Goal: Task Accomplishment & Management: Use online tool/utility

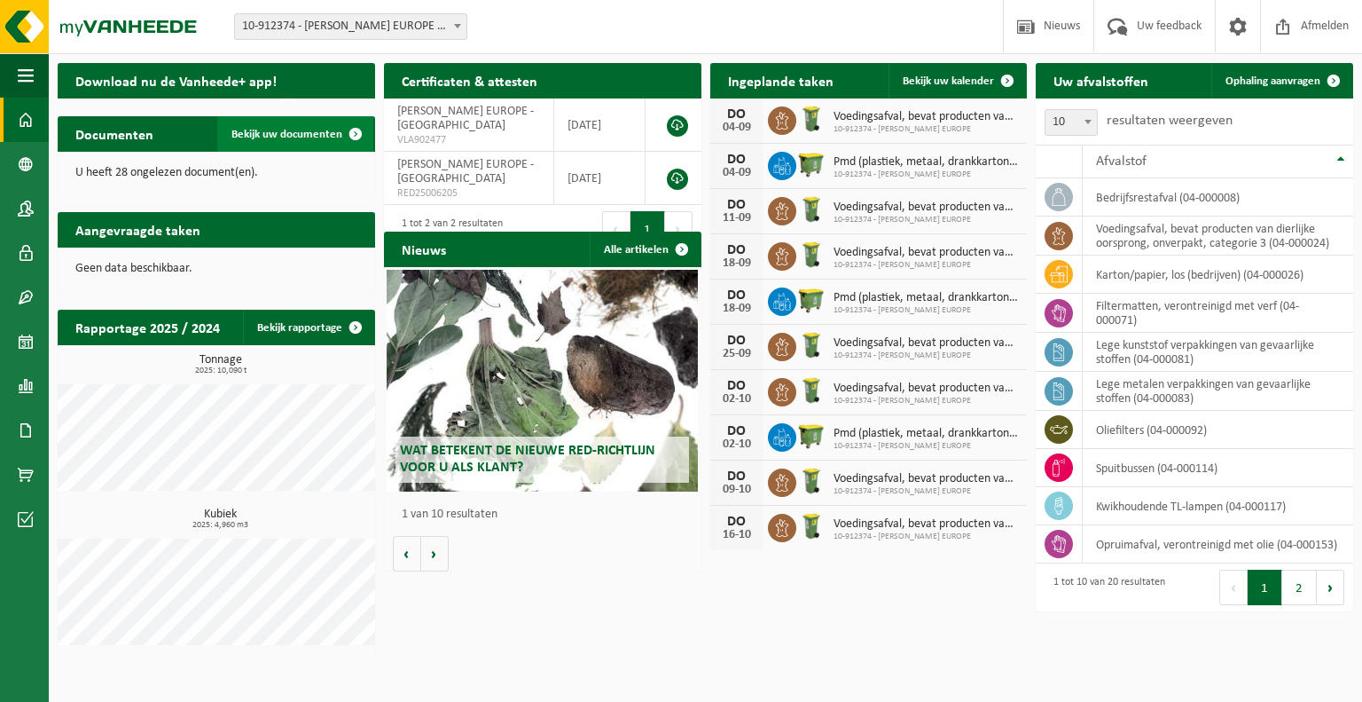
click at [263, 129] on span "Bekijk uw documenten" at bounding box center [287, 135] width 111 height 12
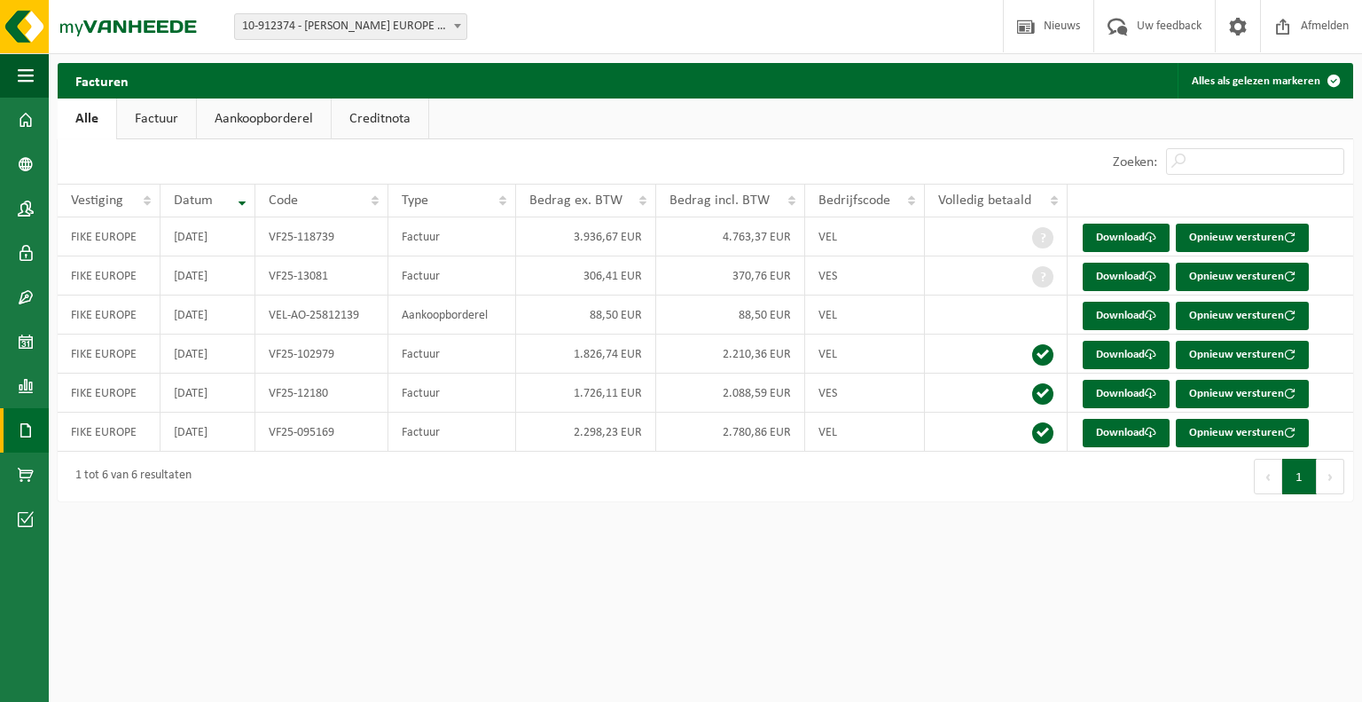
click at [158, 118] on link "Factuur" at bounding box center [156, 118] width 79 height 41
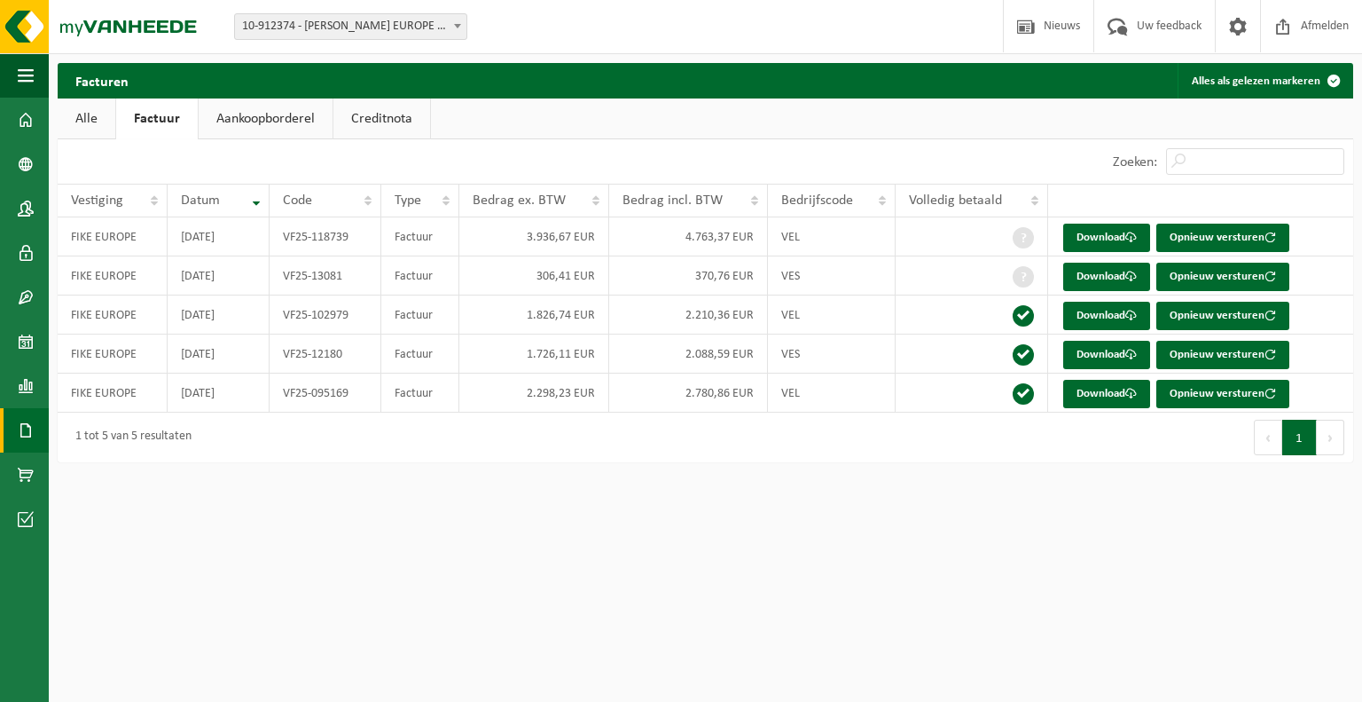
click at [287, 117] on link "Aankoopborderel" at bounding box center [266, 118] width 134 height 41
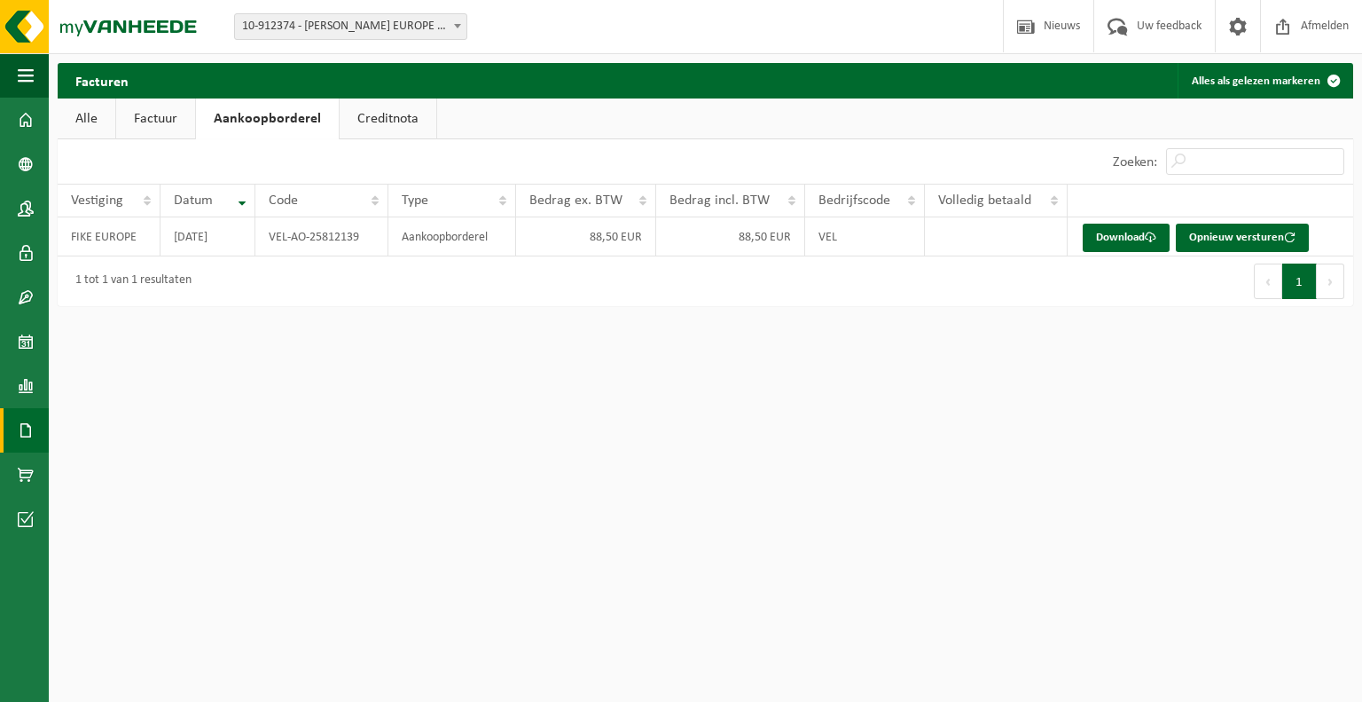
click at [383, 117] on link "Creditnota" at bounding box center [388, 118] width 97 height 41
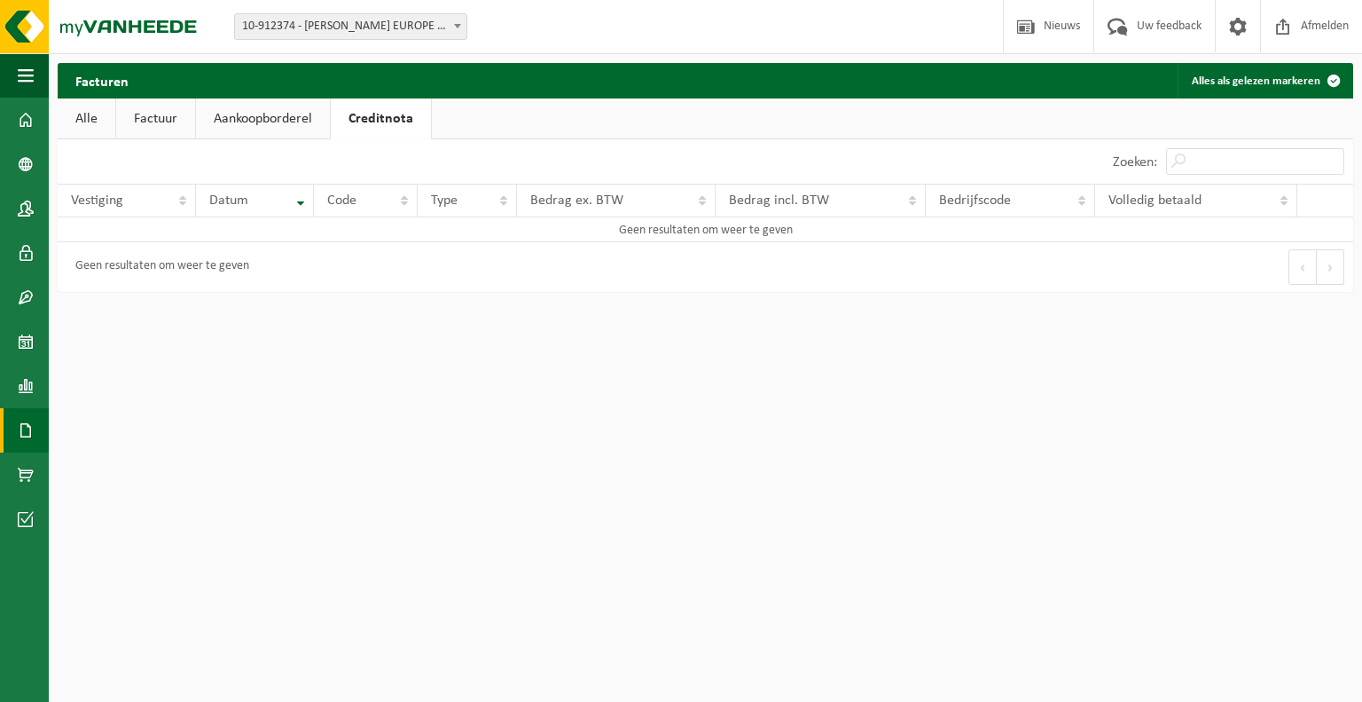
click at [89, 115] on link "Alle" at bounding box center [87, 118] width 58 height 41
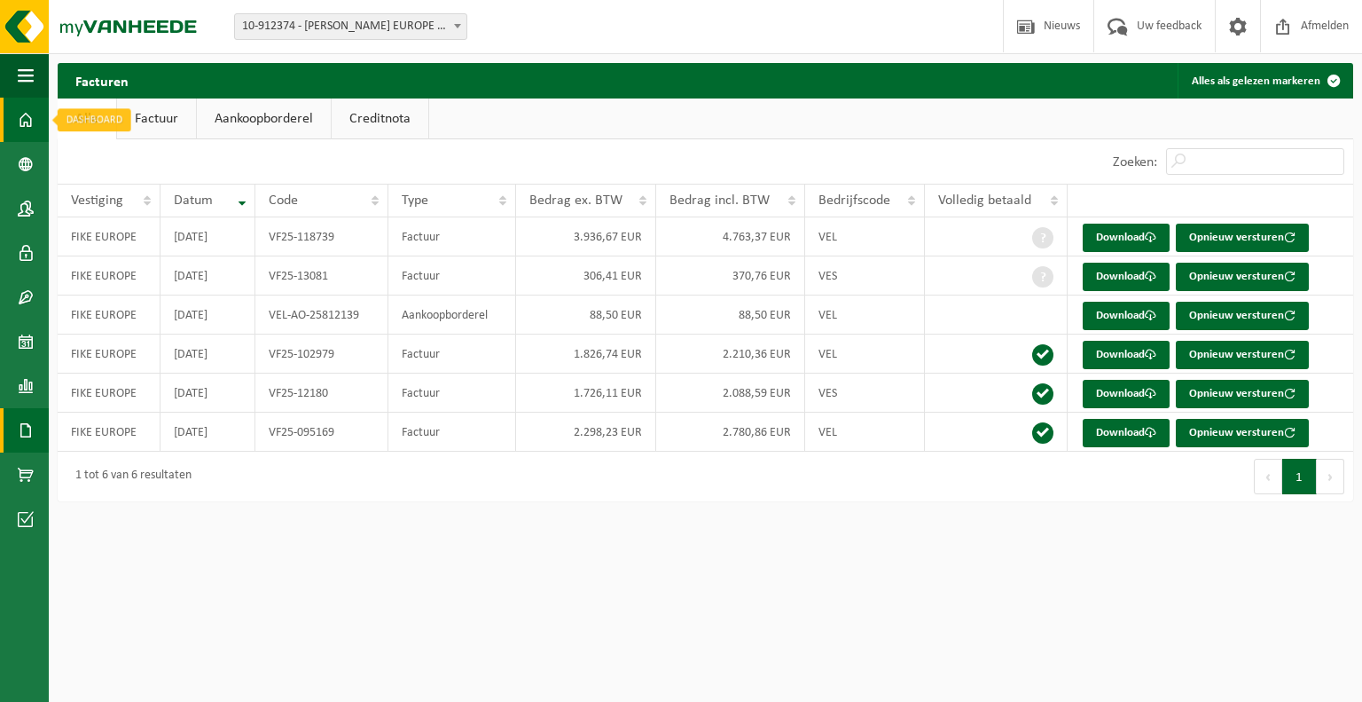
click at [35, 122] on link "Dashboard" at bounding box center [24, 120] width 49 height 44
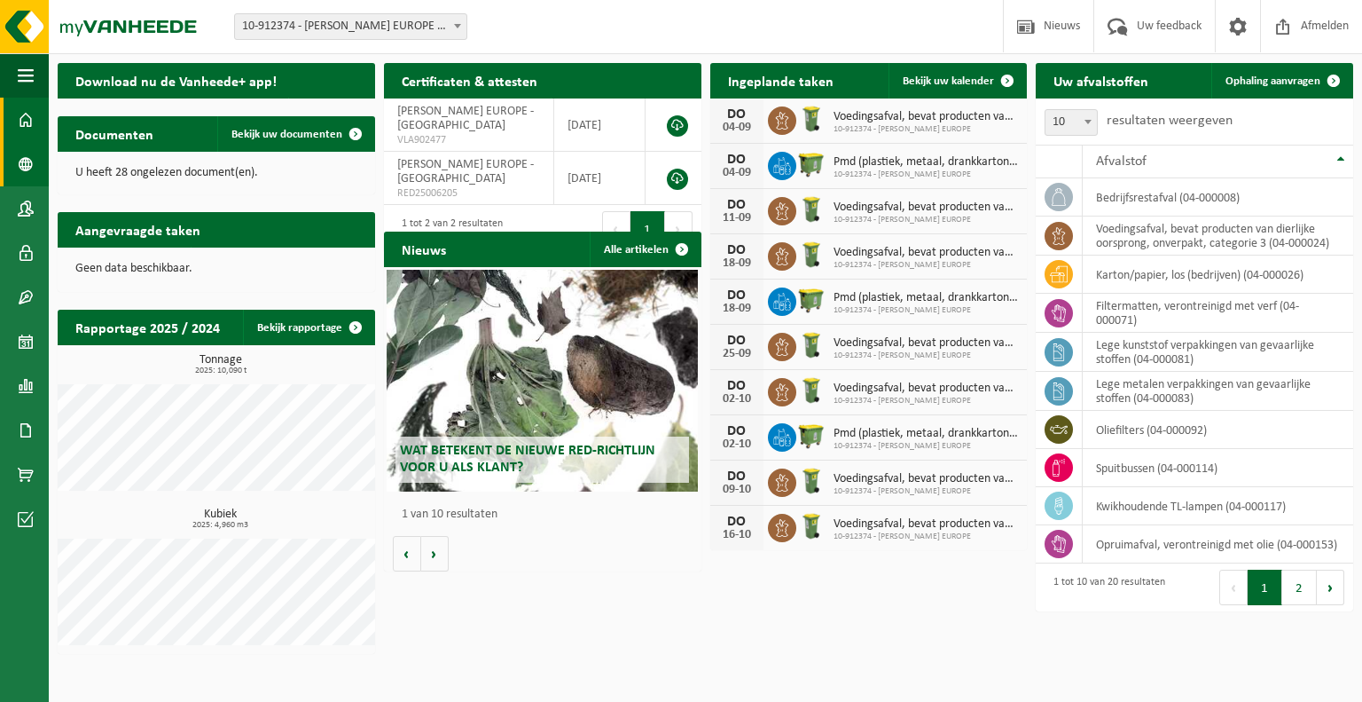
click at [28, 162] on span at bounding box center [26, 164] width 16 height 44
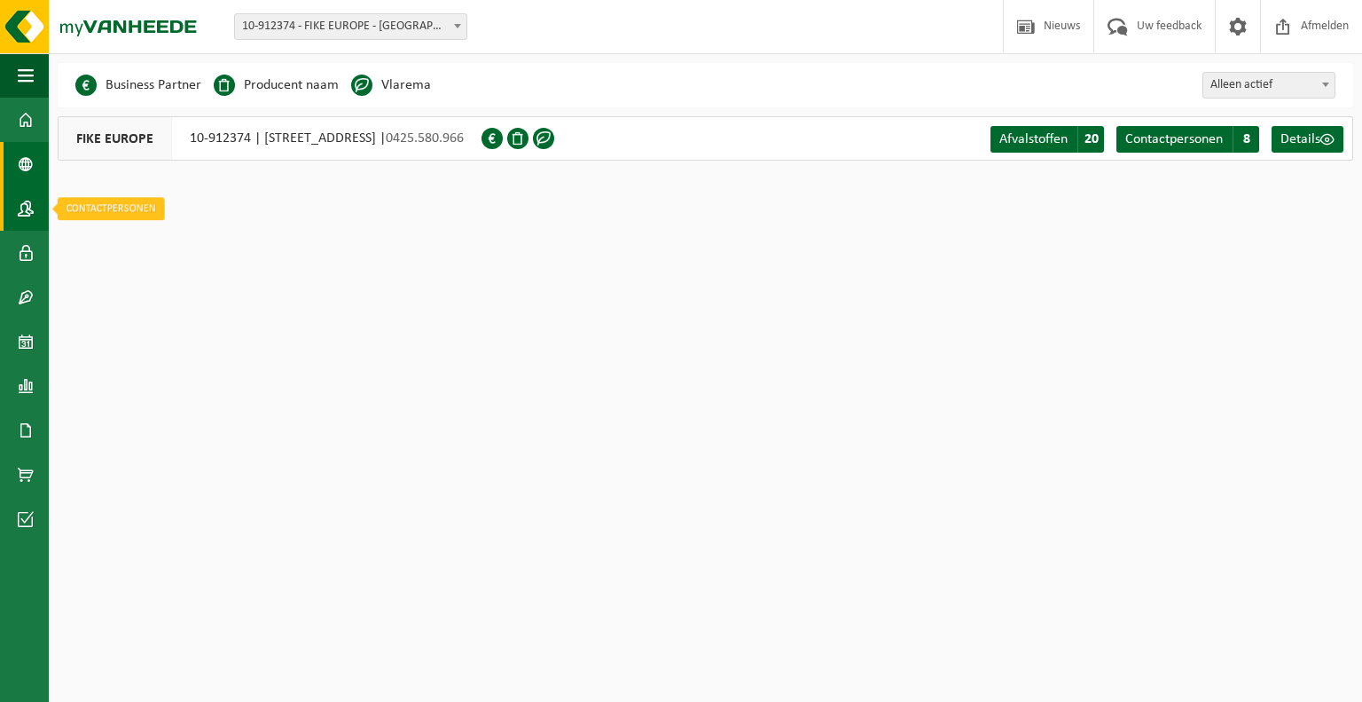
click at [31, 211] on span at bounding box center [26, 208] width 16 height 44
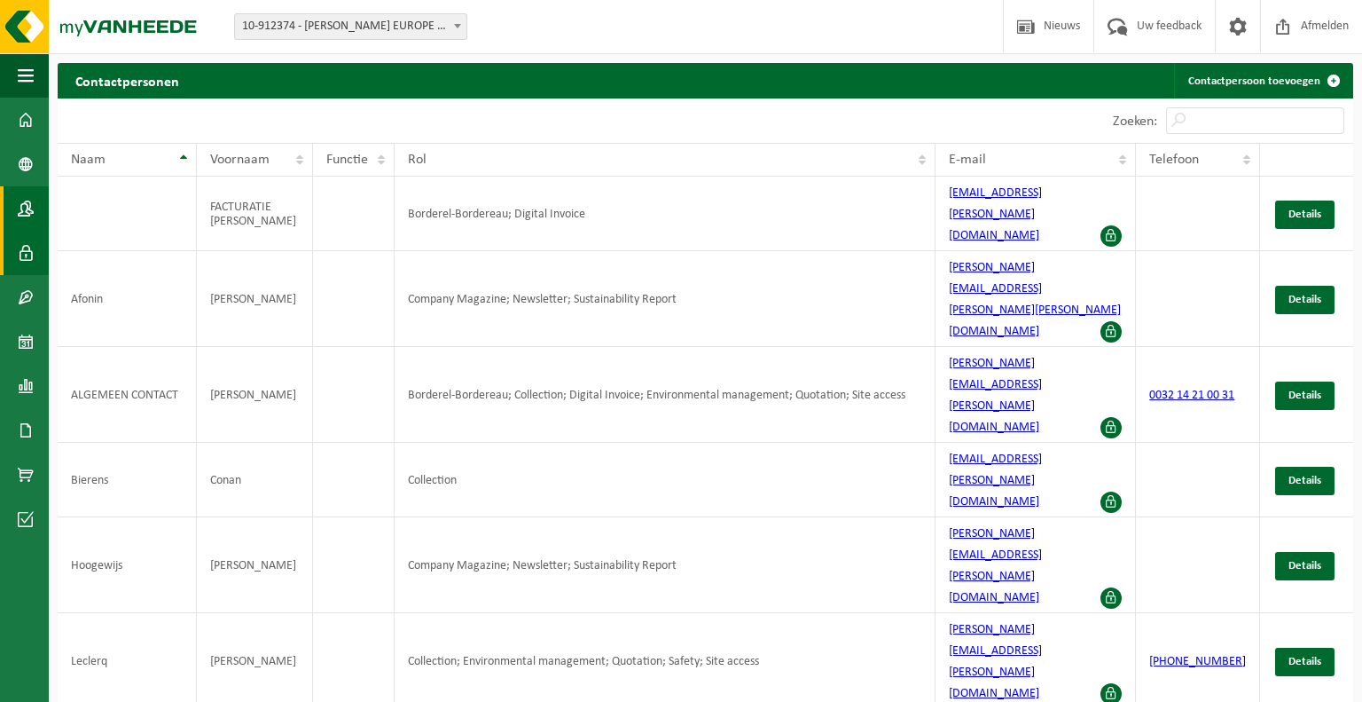
click at [26, 255] on span at bounding box center [26, 253] width 16 height 44
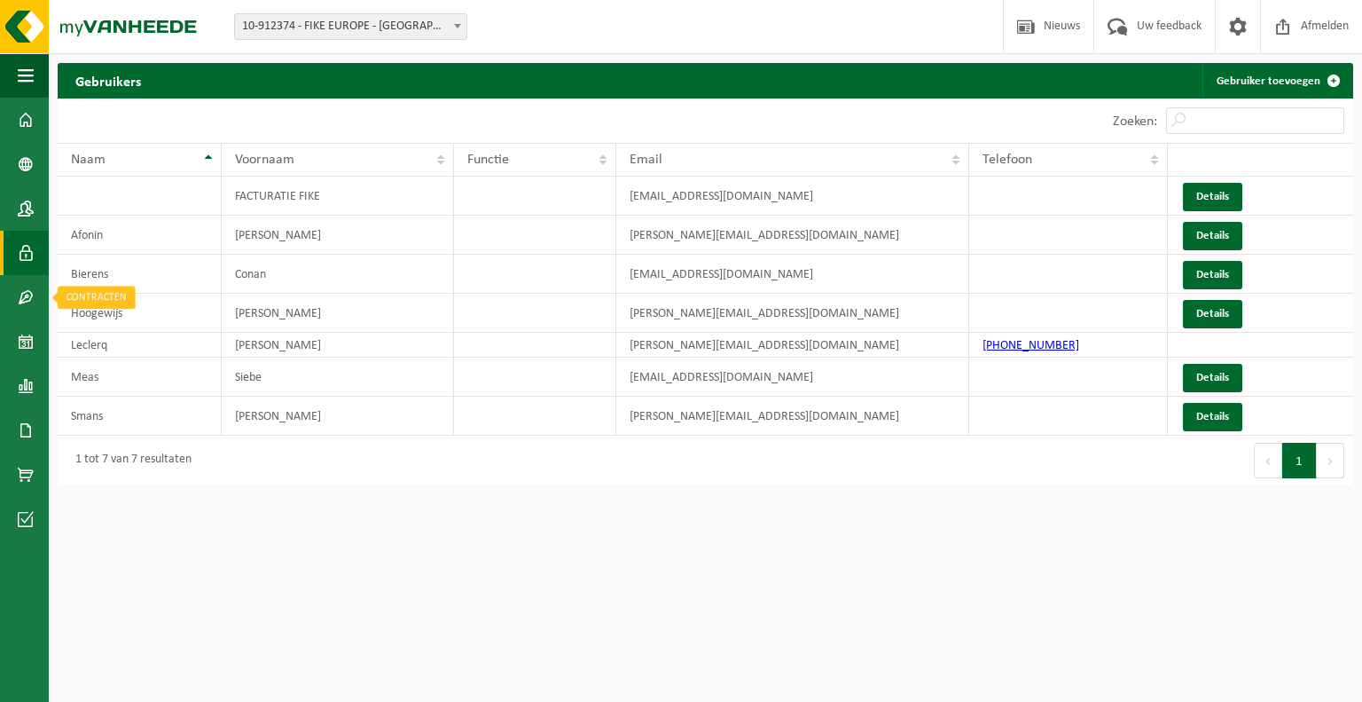
click at [27, 294] on span at bounding box center [26, 297] width 16 height 44
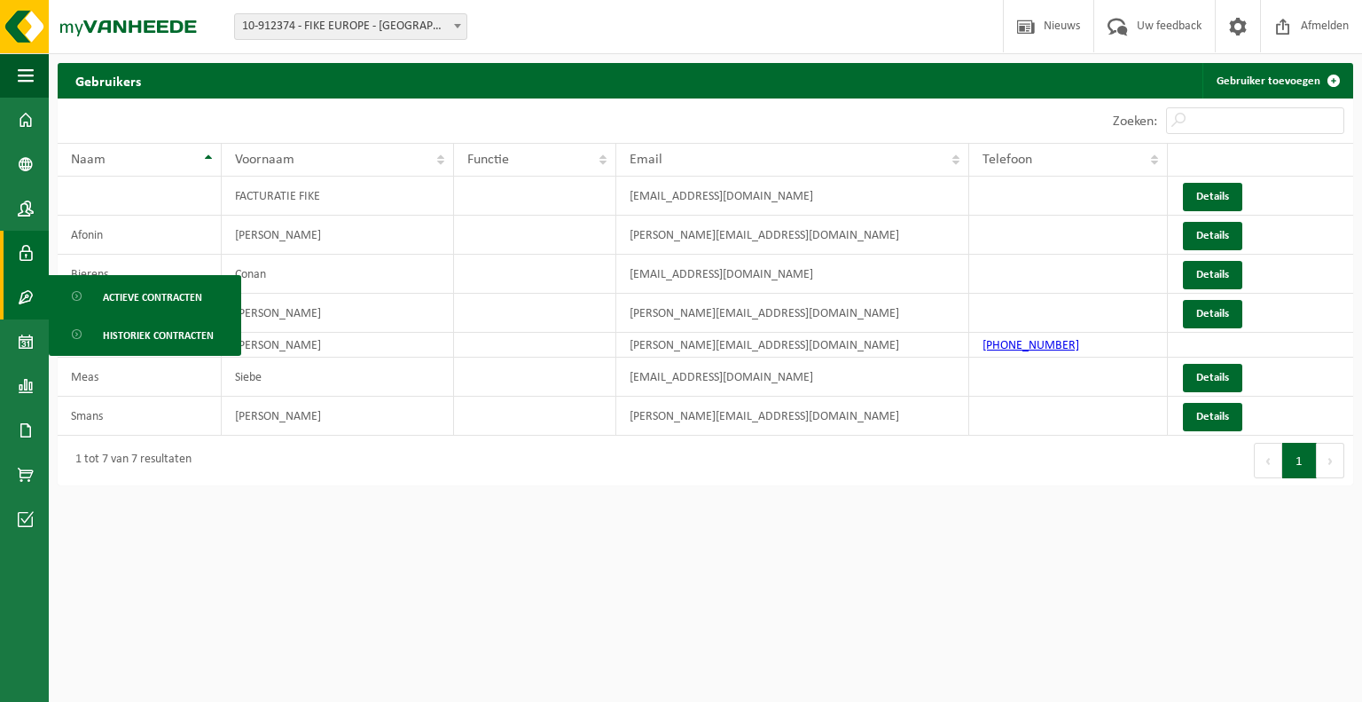
click at [393, 531] on html "Vestiging: 10-912374 - FIKE EUROPE - HERENTALS 10-912374 - FIKE EUROPE - HERENT…" at bounding box center [681, 351] width 1362 height 702
click at [22, 120] on span at bounding box center [26, 120] width 16 height 44
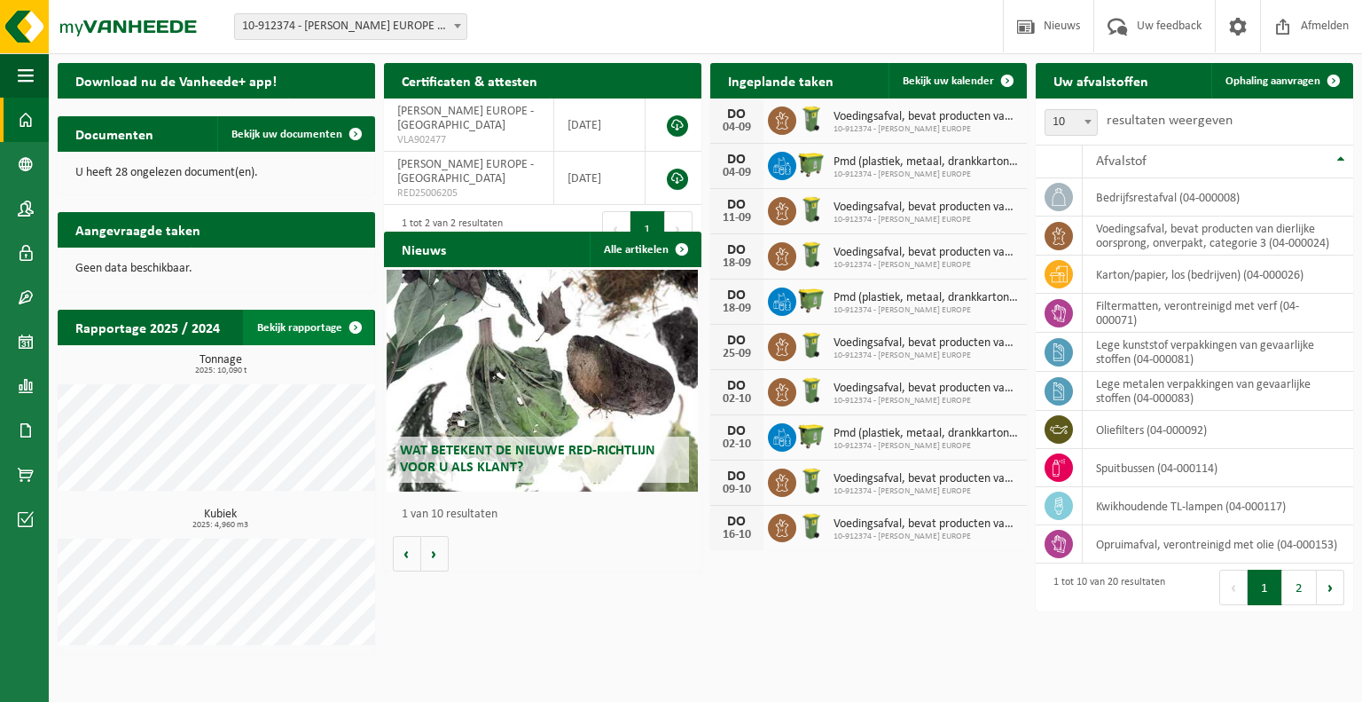
click at [307, 333] on link "Bekijk rapportage" at bounding box center [308, 327] width 130 height 35
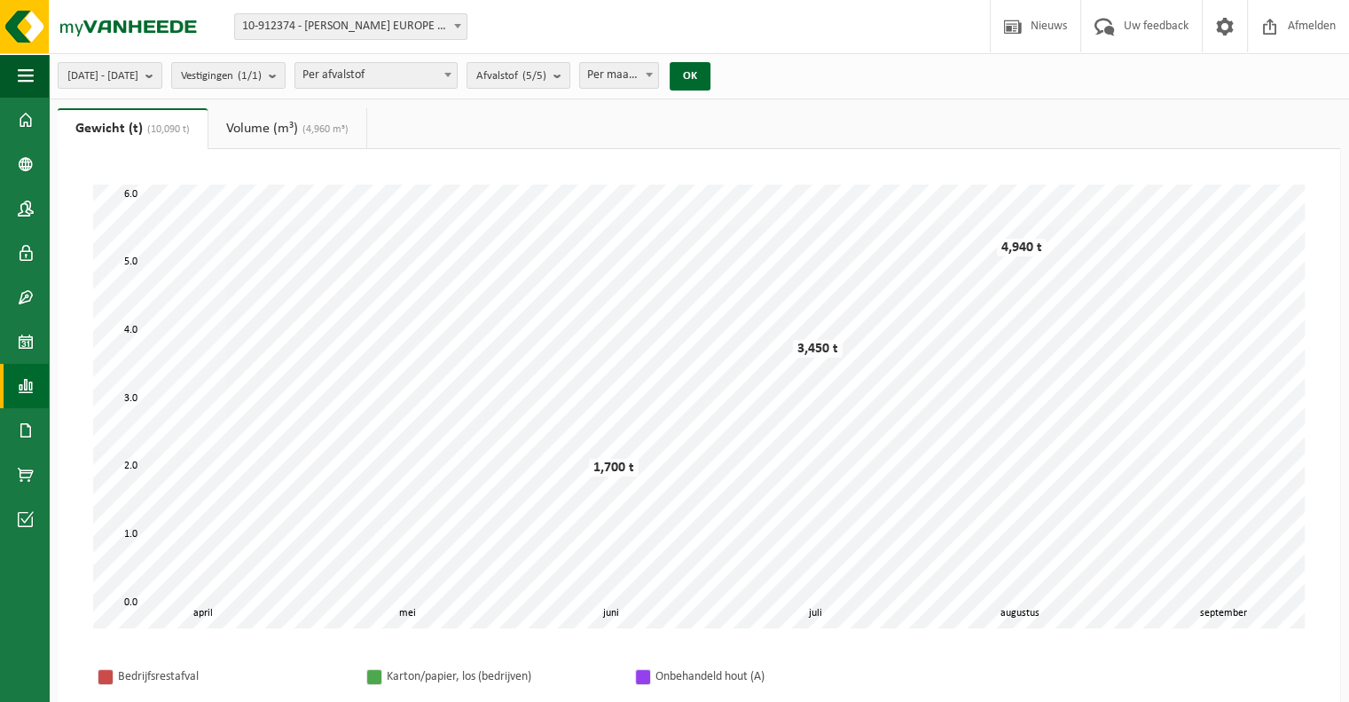
click at [277, 136] on link "Volume (m³) (4,960 m³)" at bounding box center [287, 128] width 158 height 41
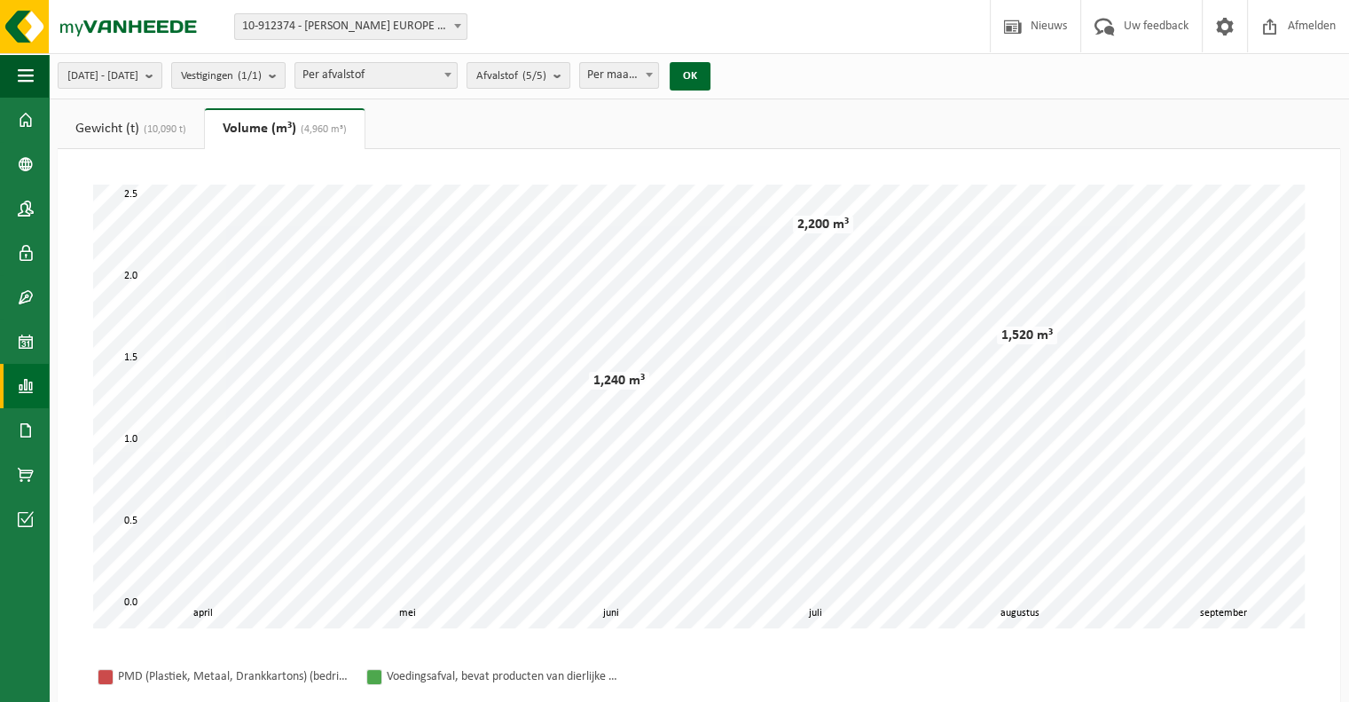
click at [124, 132] on link "Gewicht (t) (10,090 t)" at bounding box center [131, 128] width 146 height 41
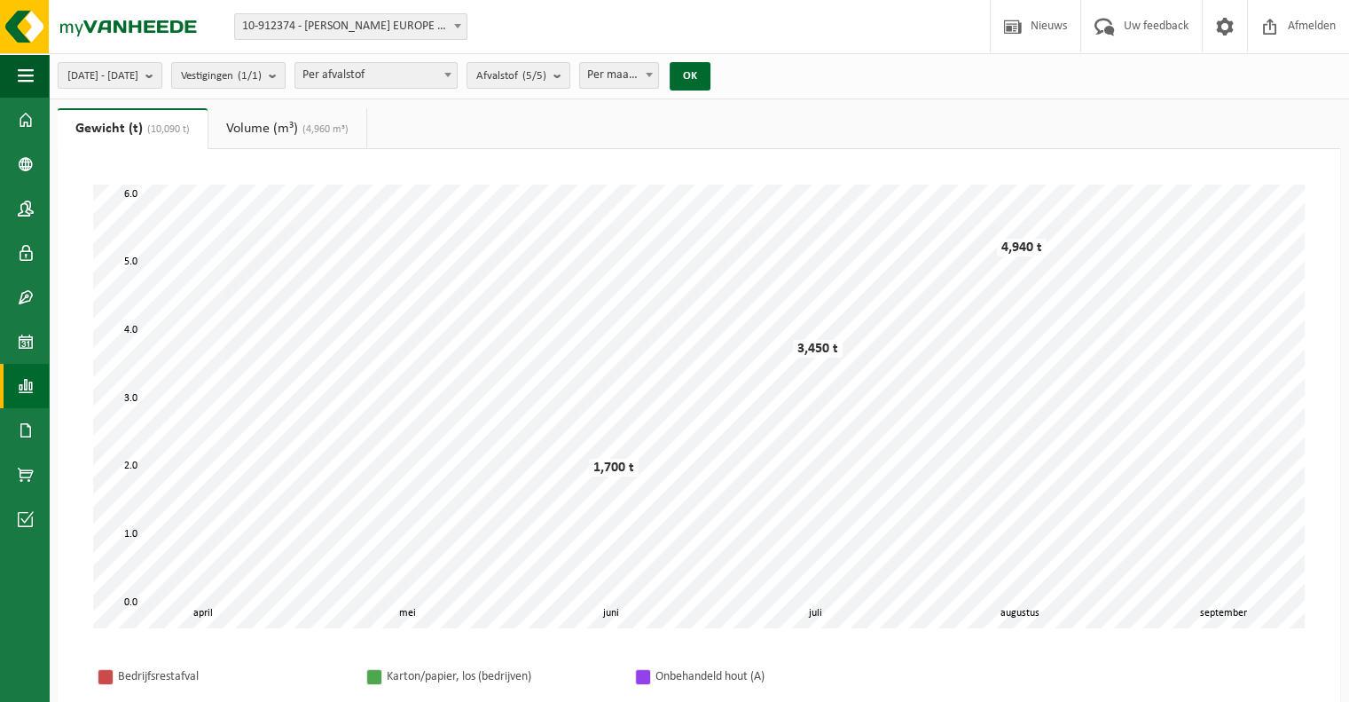
click at [447, 78] on span "Per afvalstof" at bounding box center [375, 75] width 161 height 25
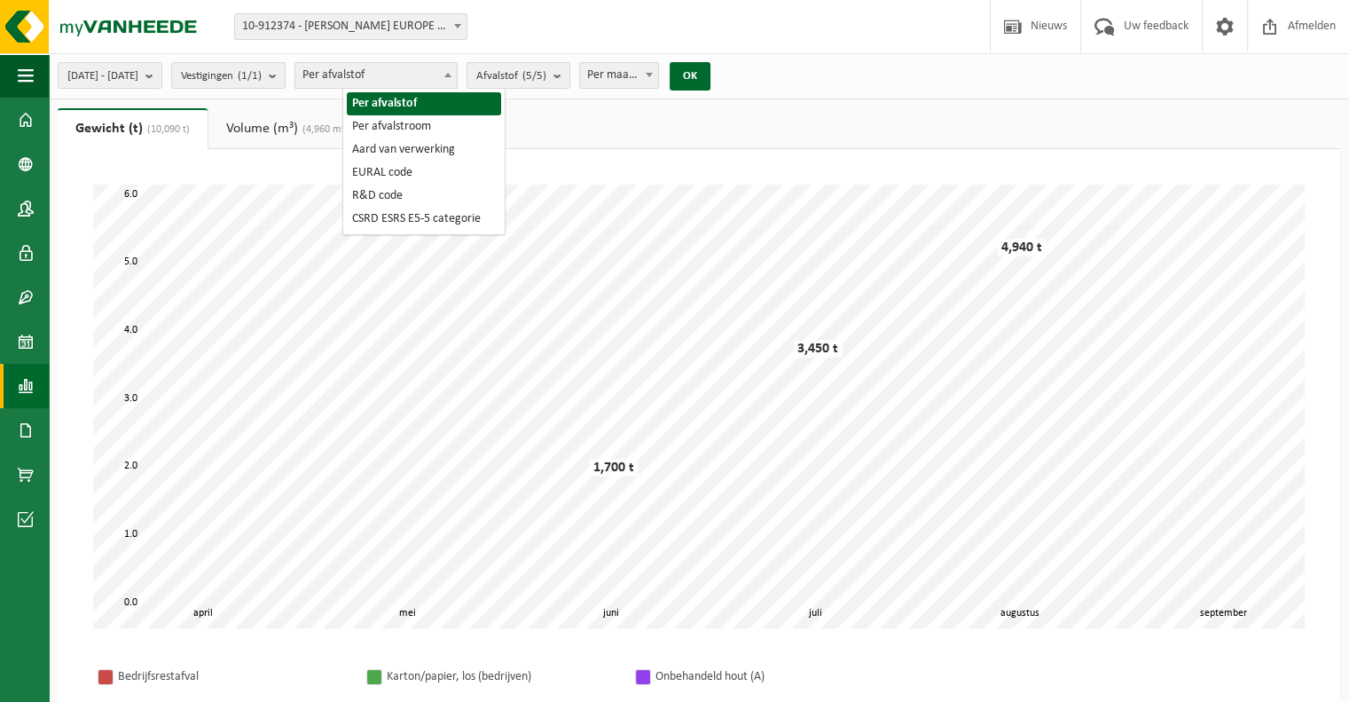
click at [560, 117] on ul "Gewicht (t) (10,090 t) Volume (m³) (4,960 m³)" at bounding box center [699, 128] width 1283 height 41
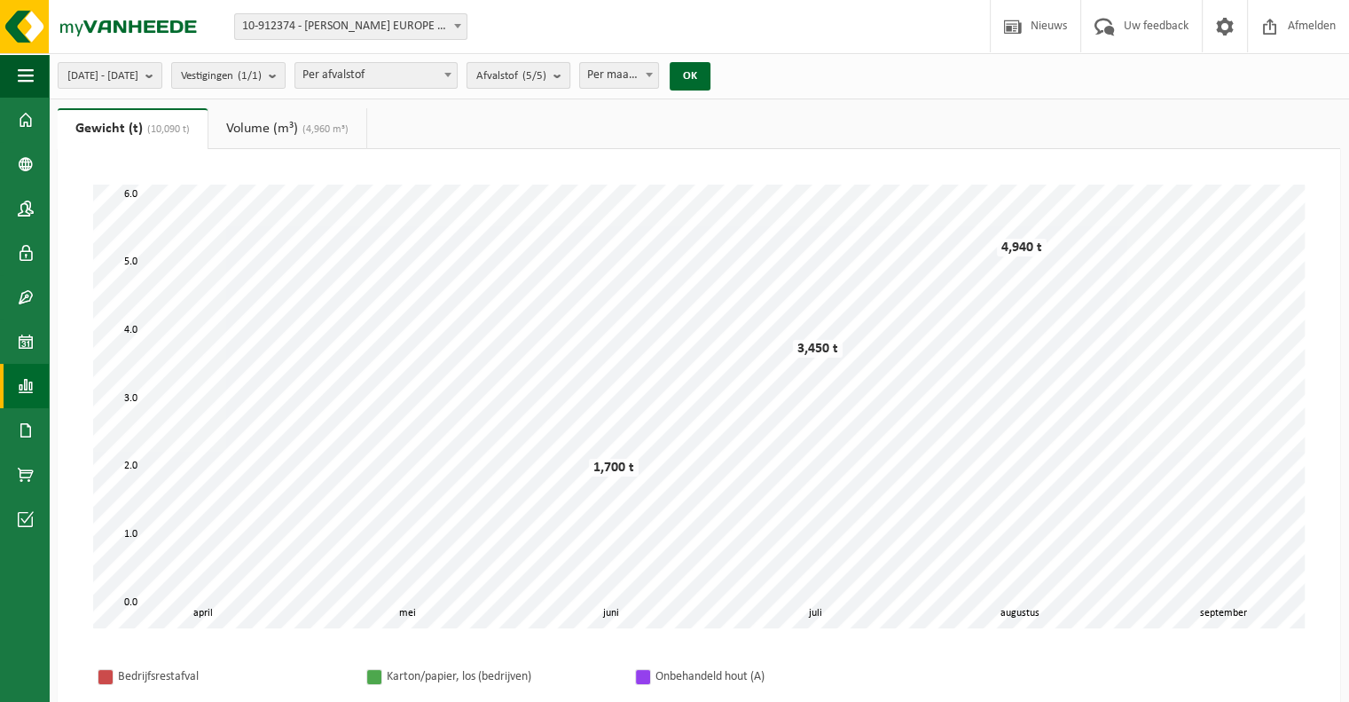
click at [546, 82] on count "(5/5)" at bounding box center [534, 76] width 24 height 12
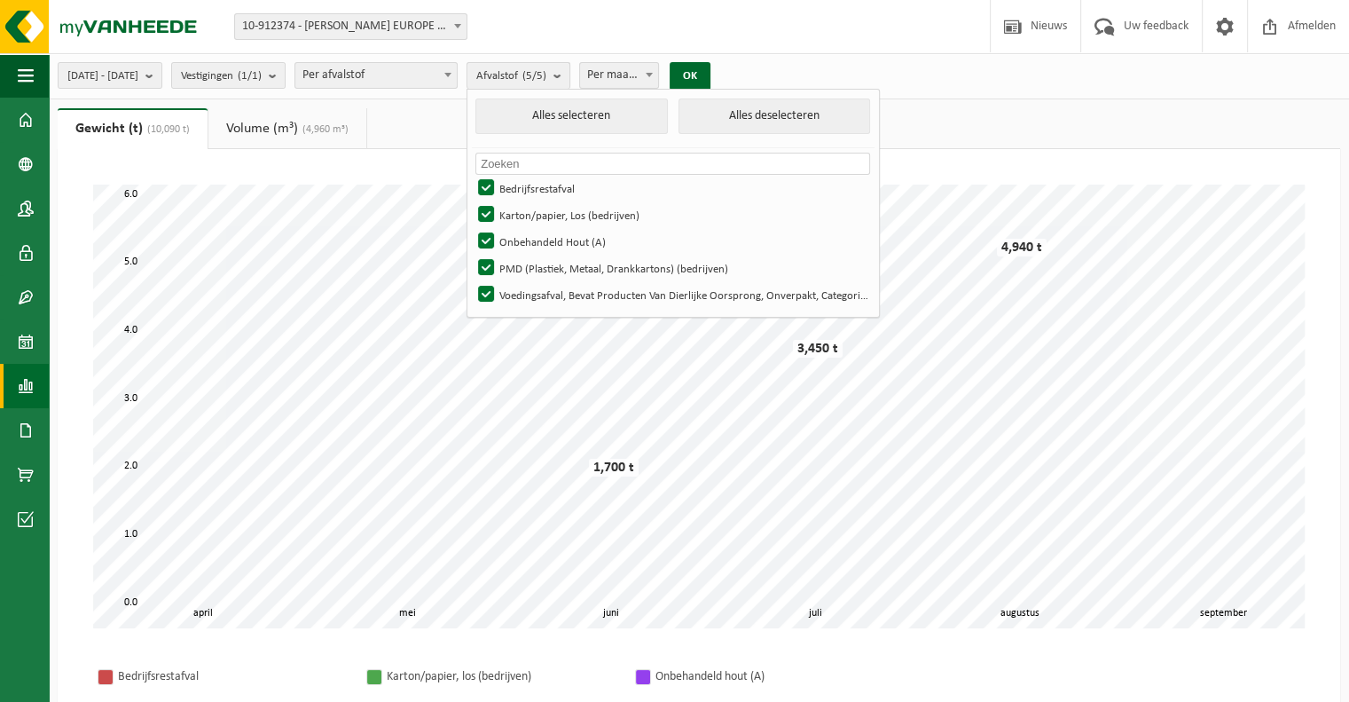
click at [546, 82] on count "(5/5)" at bounding box center [534, 76] width 24 height 12
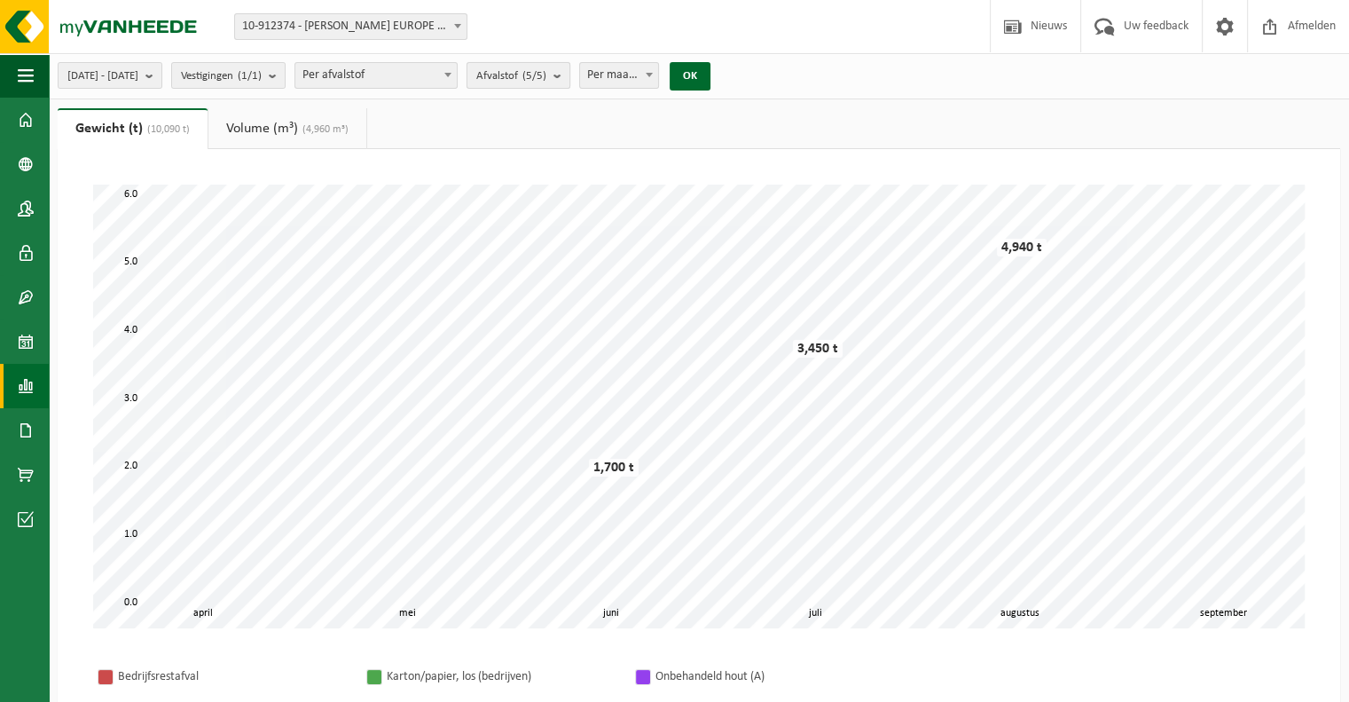
click at [546, 82] on count "(5/5)" at bounding box center [534, 76] width 24 height 12
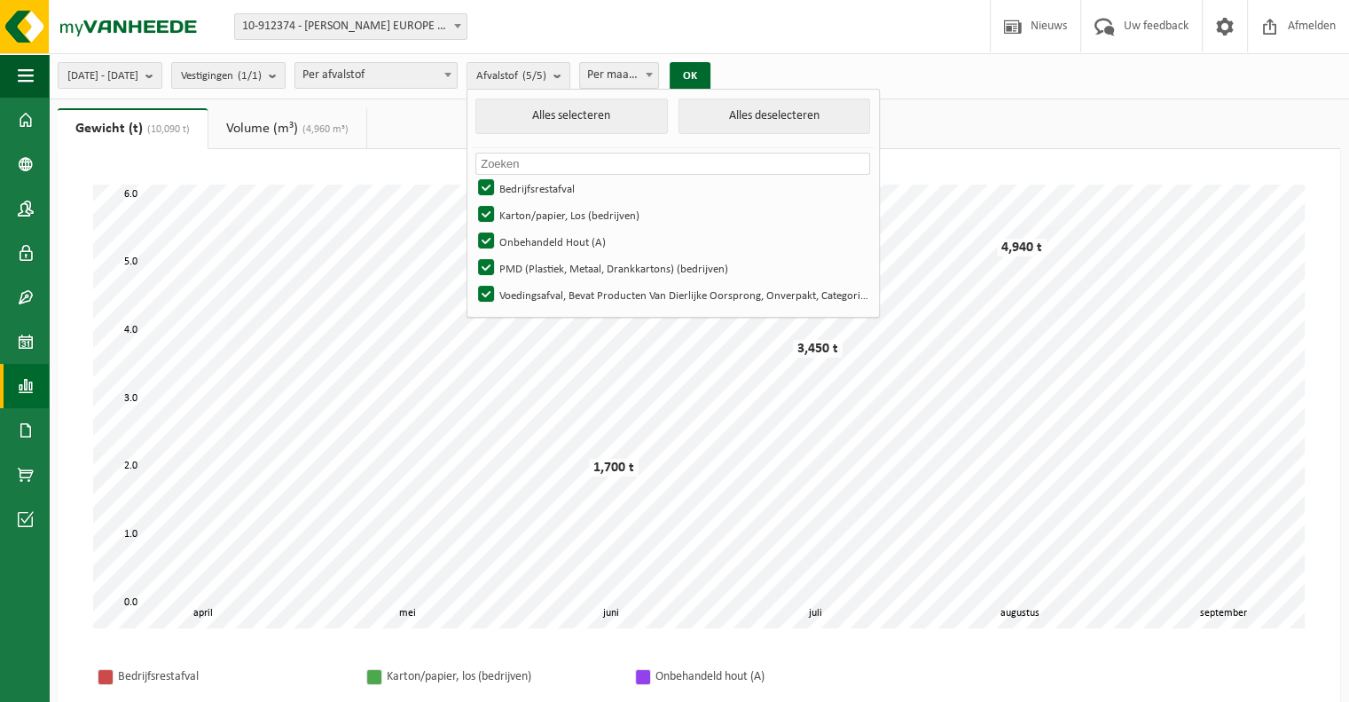
click at [444, 122] on ul "Gewicht (t) (10,090 t) Volume (m³) (4,960 m³)" at bounding box center [699, 128] width 1283 height 41
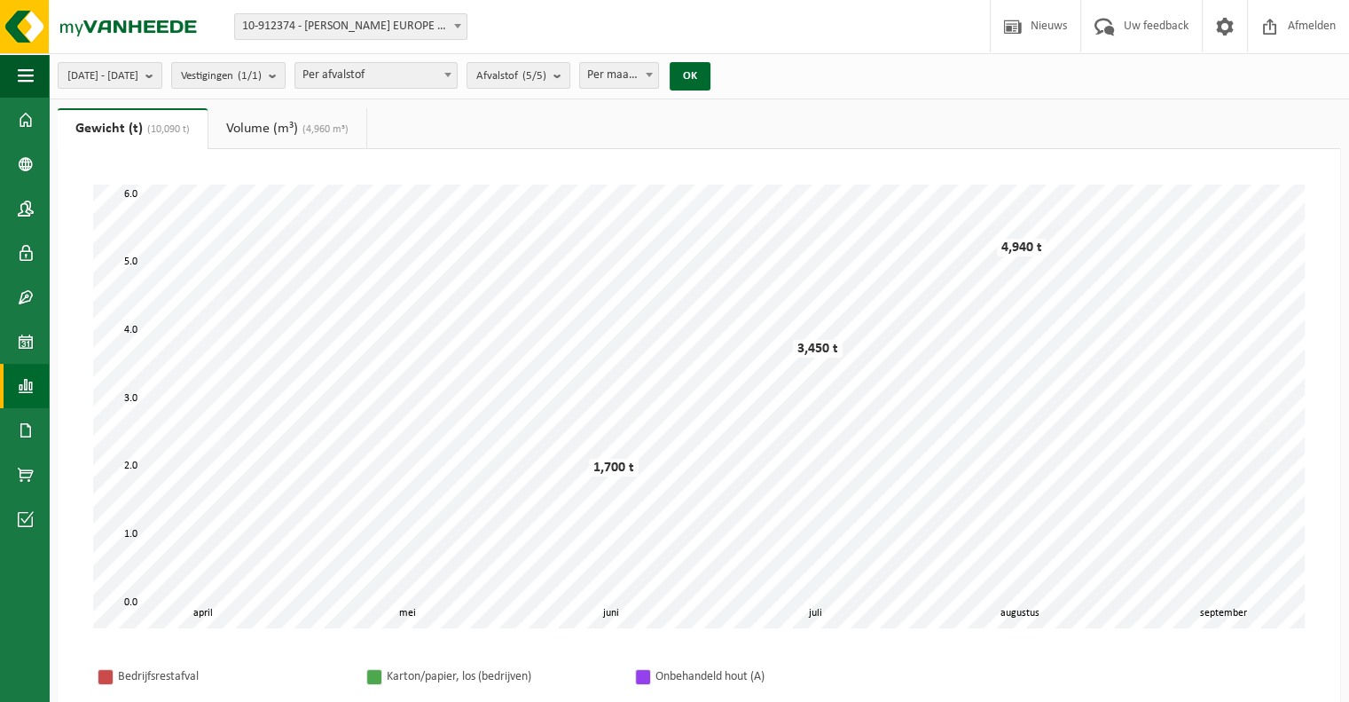
click at [658, 77] on span at bounding box center [649, 74] width 18 height 23
click at [653, 76] on b at bounding box center [649, 75] width 7 height 4
click at [710, 87] on button "OK" at bounding box center [690, 76] width 41 height 28
click at [285, 82] on b "submit" at bounding box center [277, 75] width 16 height 25
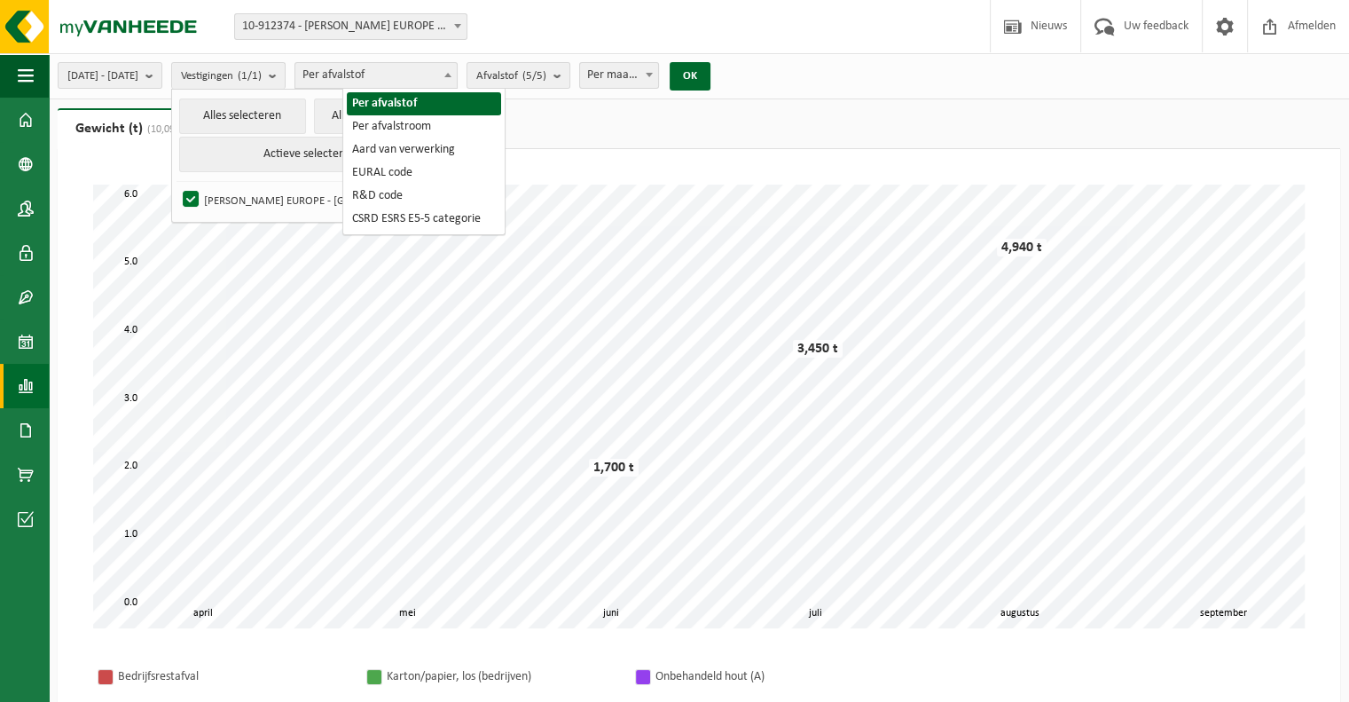
click at [438, 81] on span "Per afvalstof" at bounding box center [375, 75] width 161 height 25
click at [546, 83] on span "Afvalstof (5/5)" at bounding box center [511, 76] width 70 height 27
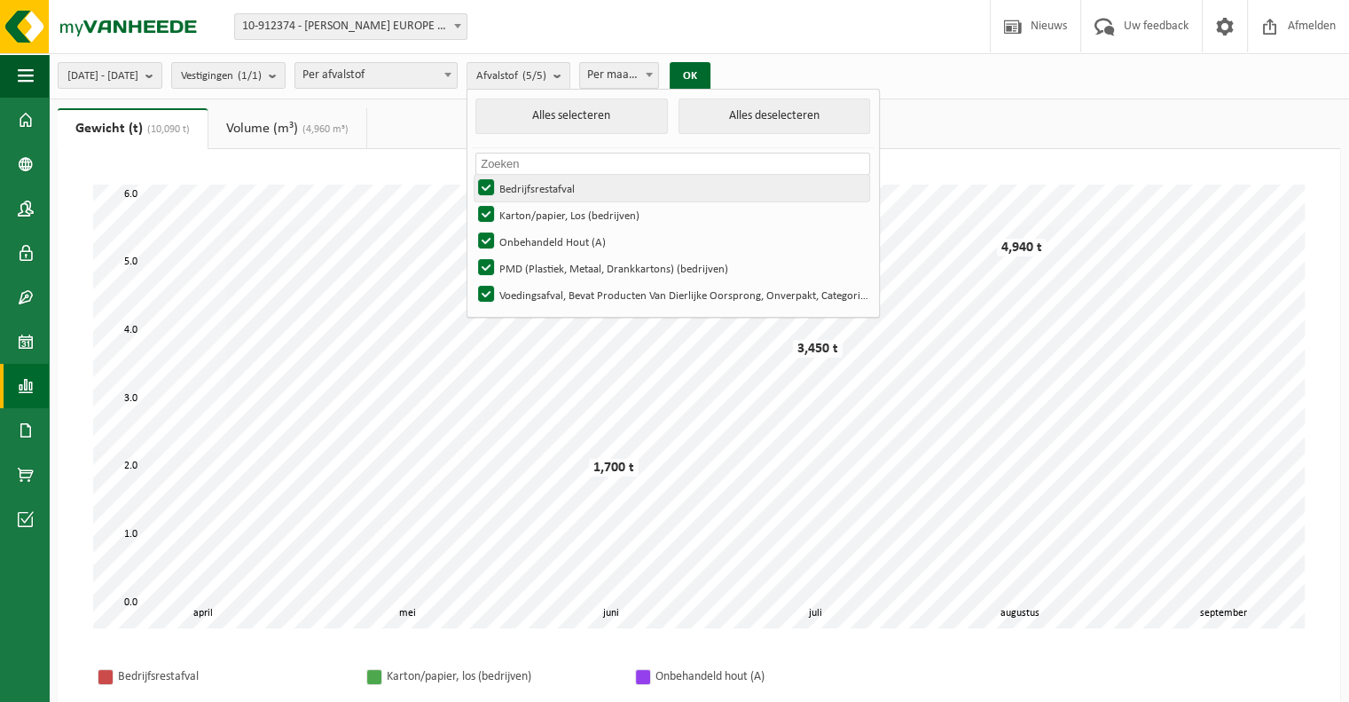
click at [535, 188] on label "Bedrijfsrestafval" at bounding box center [672, 188] width 395 height 27
click at [472, 175] on input "Bedrijfsrestafval" at bounding box center [471, 174] width 1 height 1
checkbox input "false"
click at [534, 216] on label "Karton/papier, Los (bedrijven)" at bounding box center [672, 214] width 395 height 27
click at [472, 201] on input "Karton/papier, Los (bedrijven)" at bounding box center [471, 200] width 1 height 1
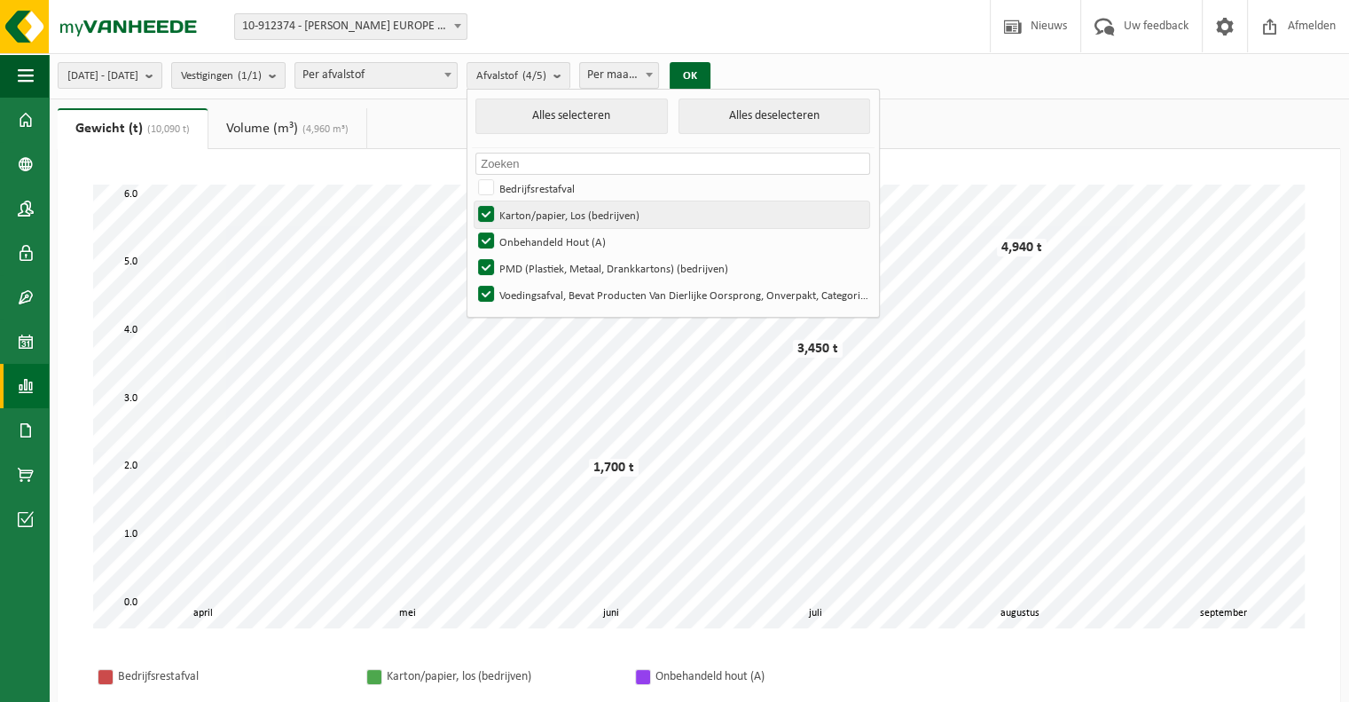
checkbox input "false"
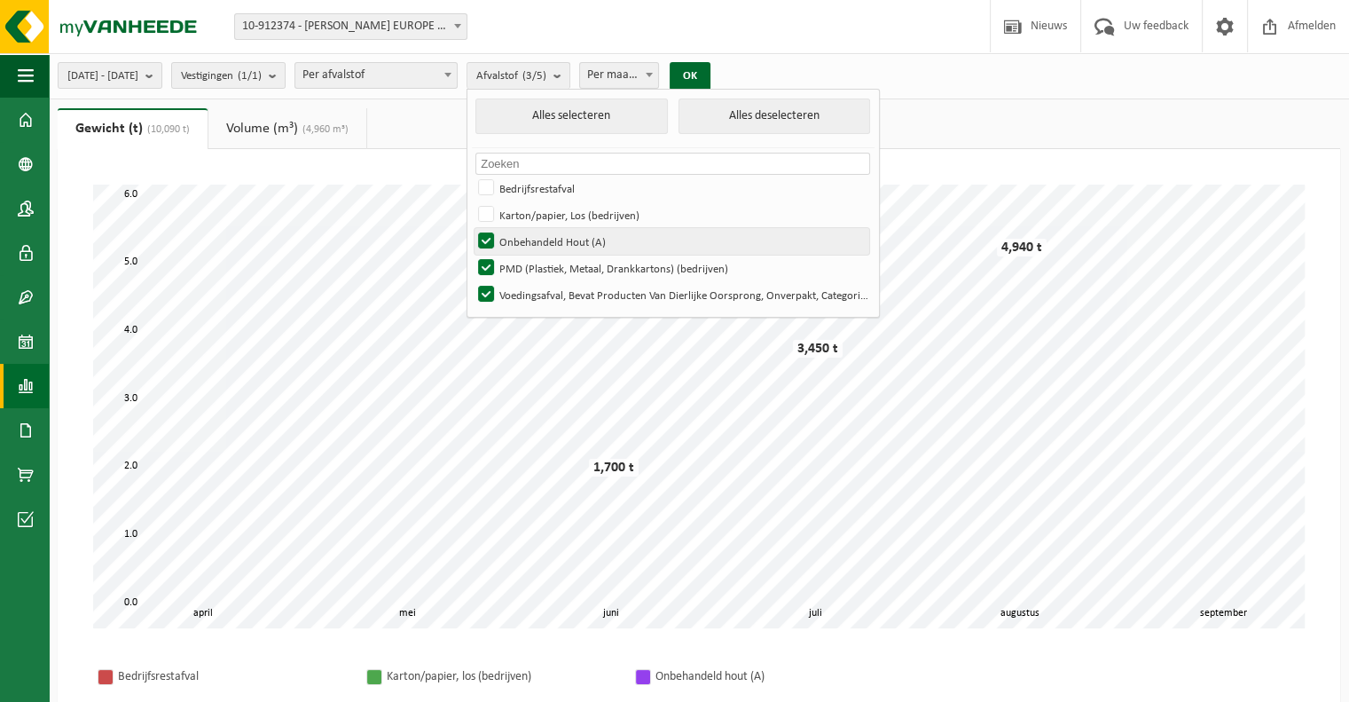
click at [532, 240] on label "Onbehandeld Hout (A)" at bounding box center [672, 241] width 395 height 27
click at [472, 228] on input "Onbehandeld Hout (A)" at bounding box center [471, 227] width 1 height 1
checkbox input "false"
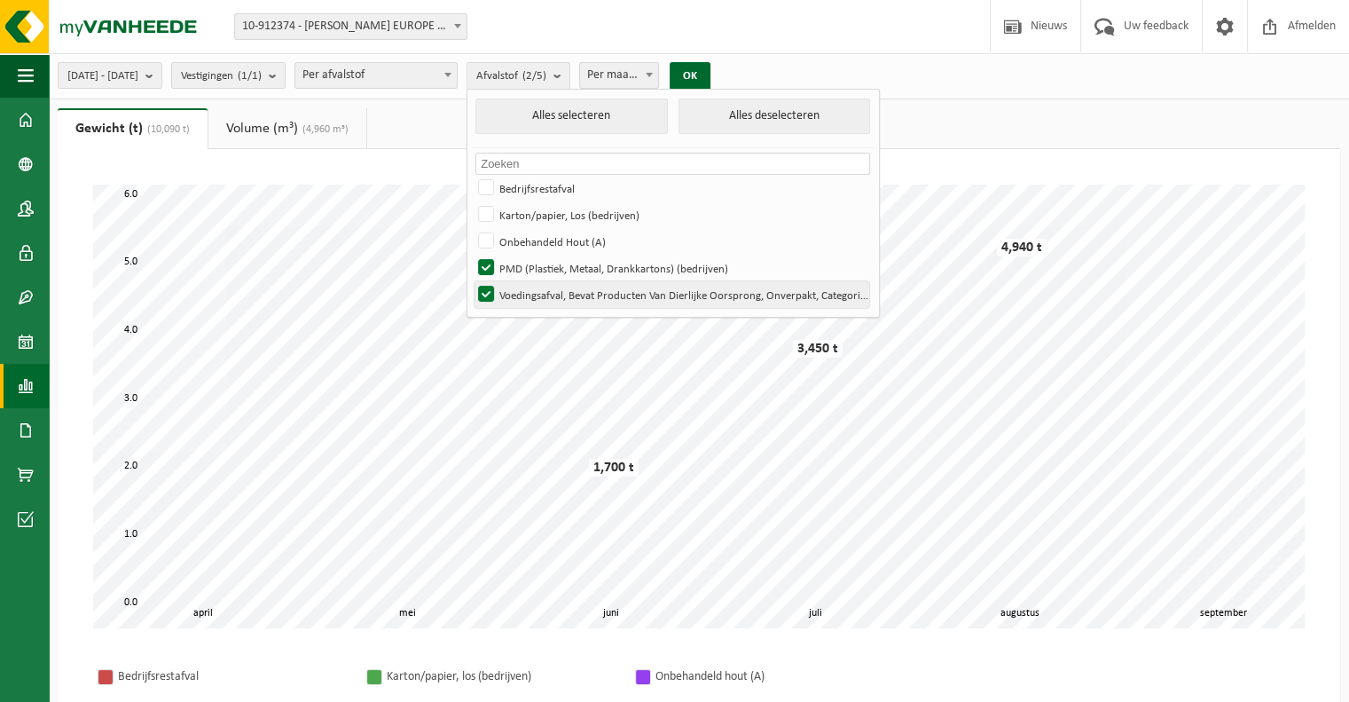
click at [530, 291] on label "Voedingsafval, Bevat Producten Van Dierlijke Oorsprong, Onverpakt, Categorie 3" at bounding box center [672, 294] width 395 height 27
click at [472, 281] on input "Voedingsafval, Bevat Producten Van Dierlijke Oorsprong, Onverpakt, Categorie 3" at bounding box center [471, 280] width 1 height 1
checkbox input "false"
click at [710, 78] on button "OK" at bounding box center [690, 76] width 41 height 28
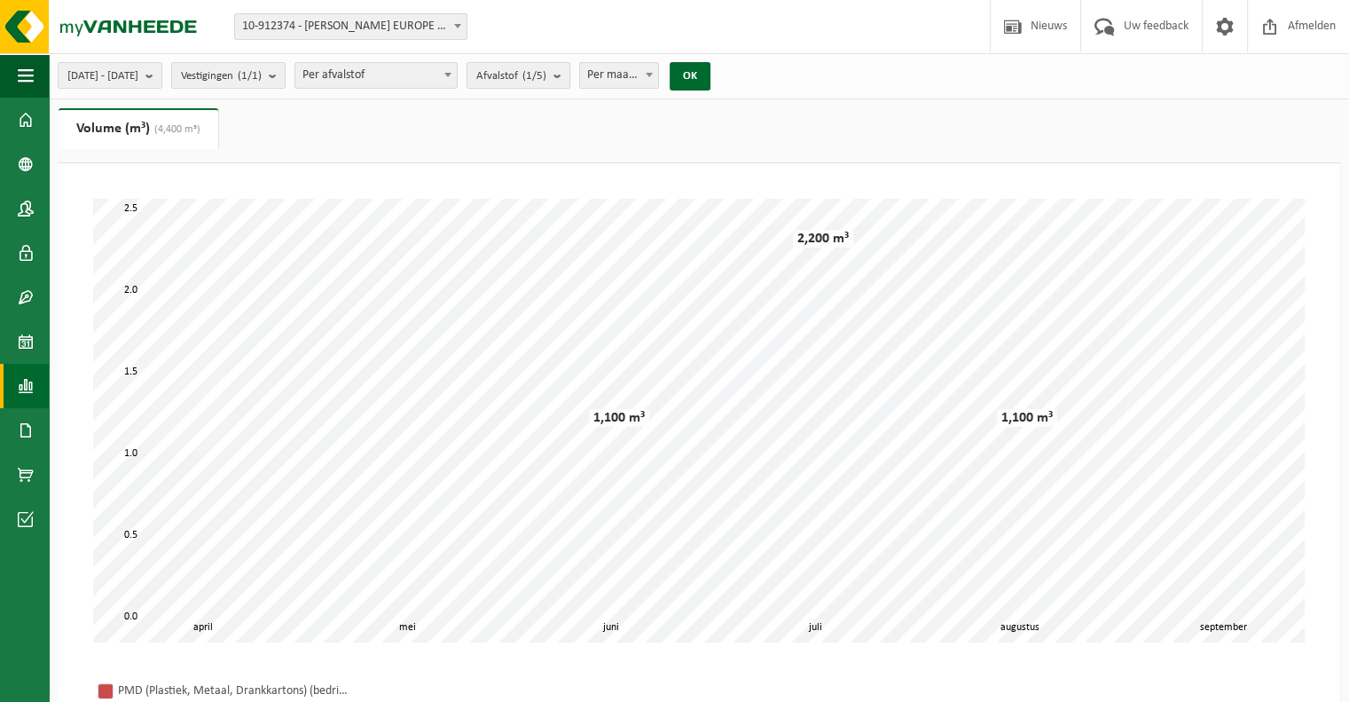
click at [546, 83] on span "Afvalstof (1/5)" at bounding box center [511, 76] width 70 height 27
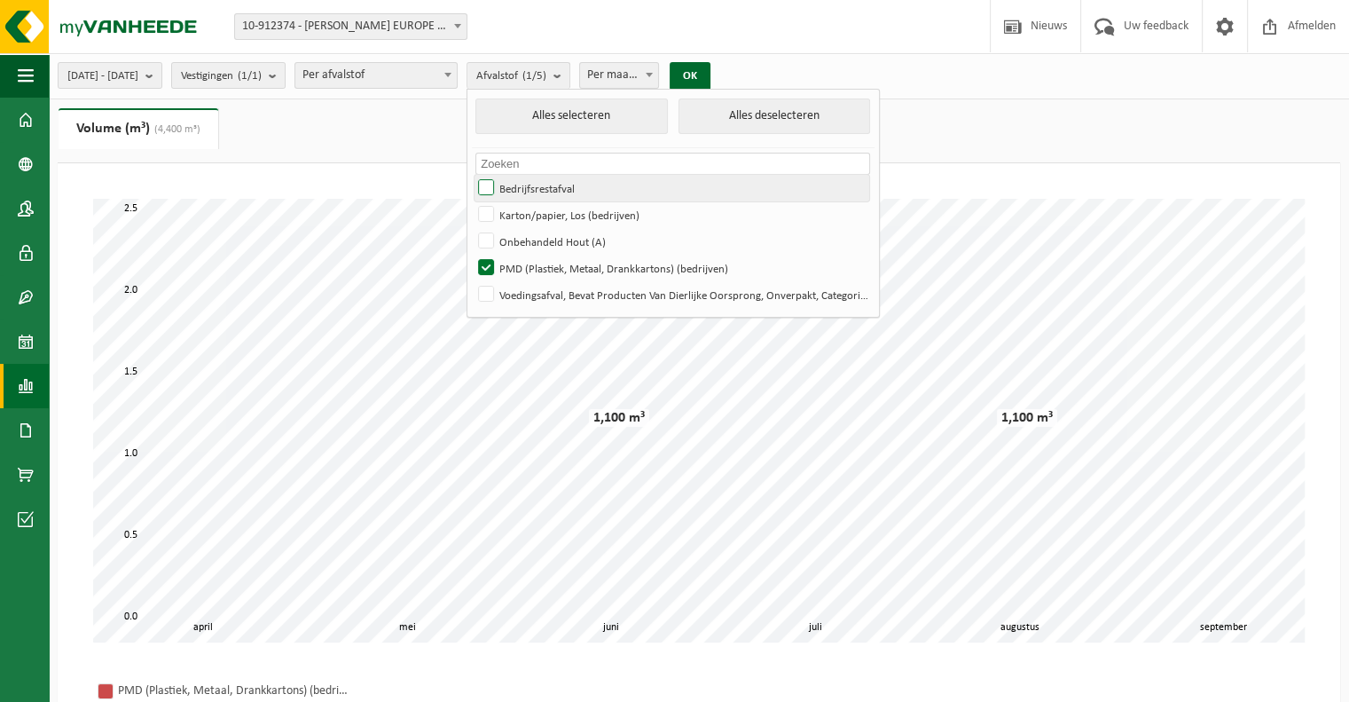
click at [536, 188] on label "Bedrijfsrestafval" at bounding box center [672, 188] width 395 height 27
click at [472, 175] on input "Bedrijfsrestafval" at bounding box center [471, 174] width 1 height 1
checkbox input "true"
click at [536, 209] on label "Karton/papier, Los (bedrijven)" at bounding box center [672, 214] width 395 height 27
click at [472, 201] on input "Karton/papier, Los (bedrijven)" at bounding box center [471, 200] width 1 height 1
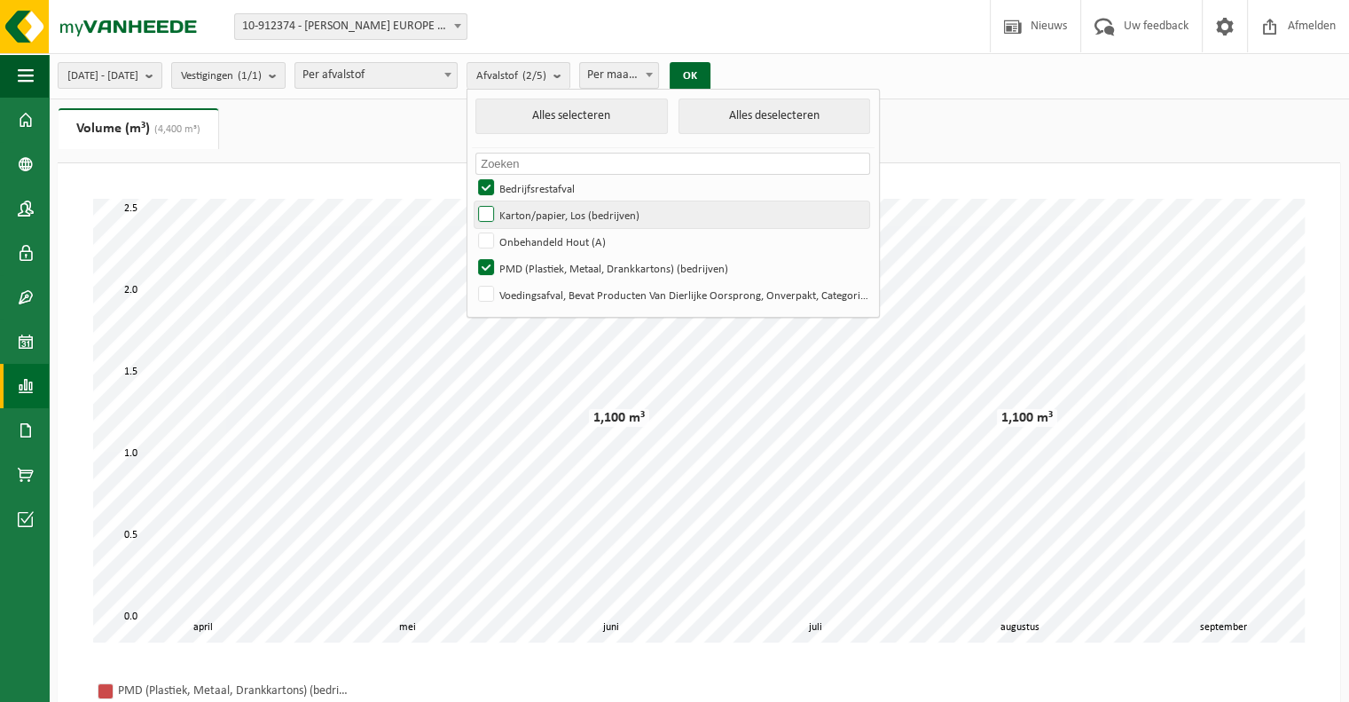
checkbox input "true"
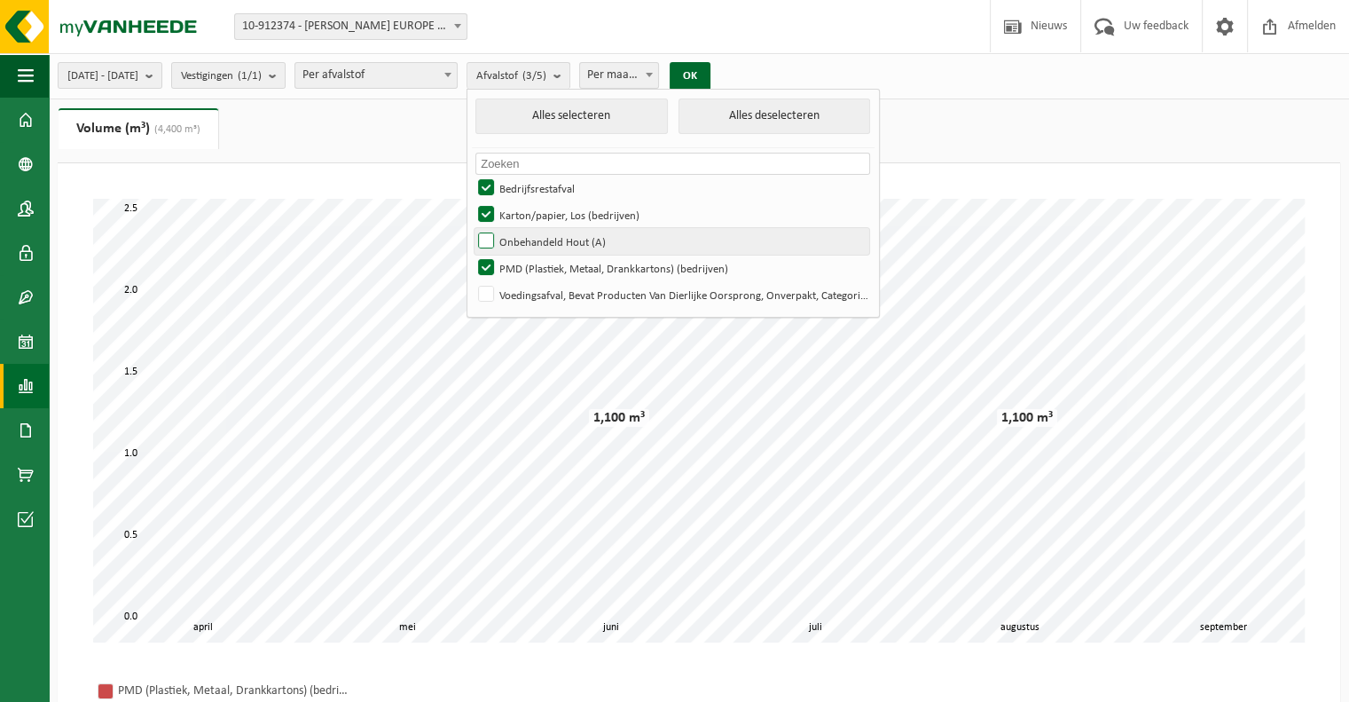
click at [530, 247] on label "Onbehandeld Hout (A)" at bounding box center [672, 241] width 395 height 27
click at [472, 228] on input "Onbehandeld Hout (A)" at bounding box center [471, 227] width 1 height 1
checkbox input "true"
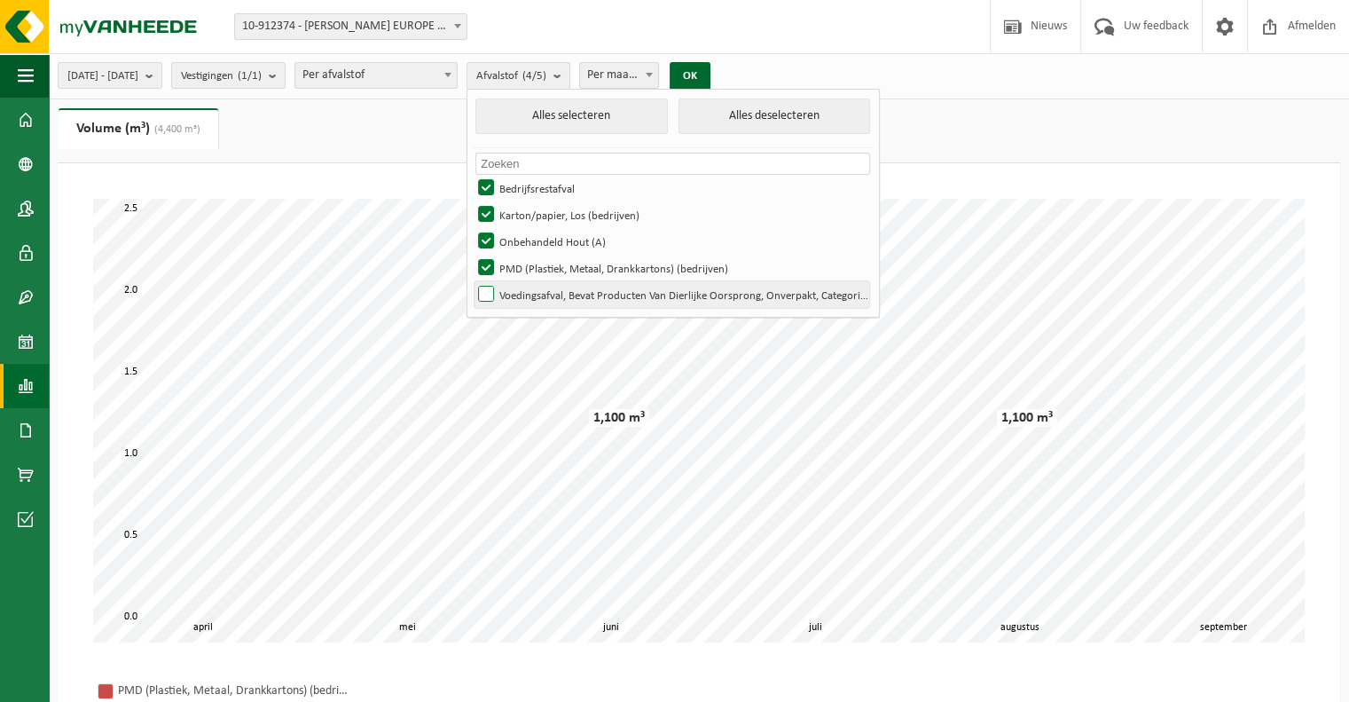
click at [532, 292] on label "Voedingsafval, Bevat Producten Van Dierlijke Oorsprong, Onverpakt, Categorie 3" at bounding box center [672, 294] width 395 height 27
click at [472, 281] on input "Voedingsafval, Bevat Producten Van Dierlijke Oorsprong, Onverpakt, Categorie 3" at bounding box center [471, 280] width 1 height 1
checkbox input "true"
click at [460, 137] on ul "Gewicht (t) (10,090 t) Volume (m³) (4,400 m³)" at bounding box center [699, 135] width 1283 height 55
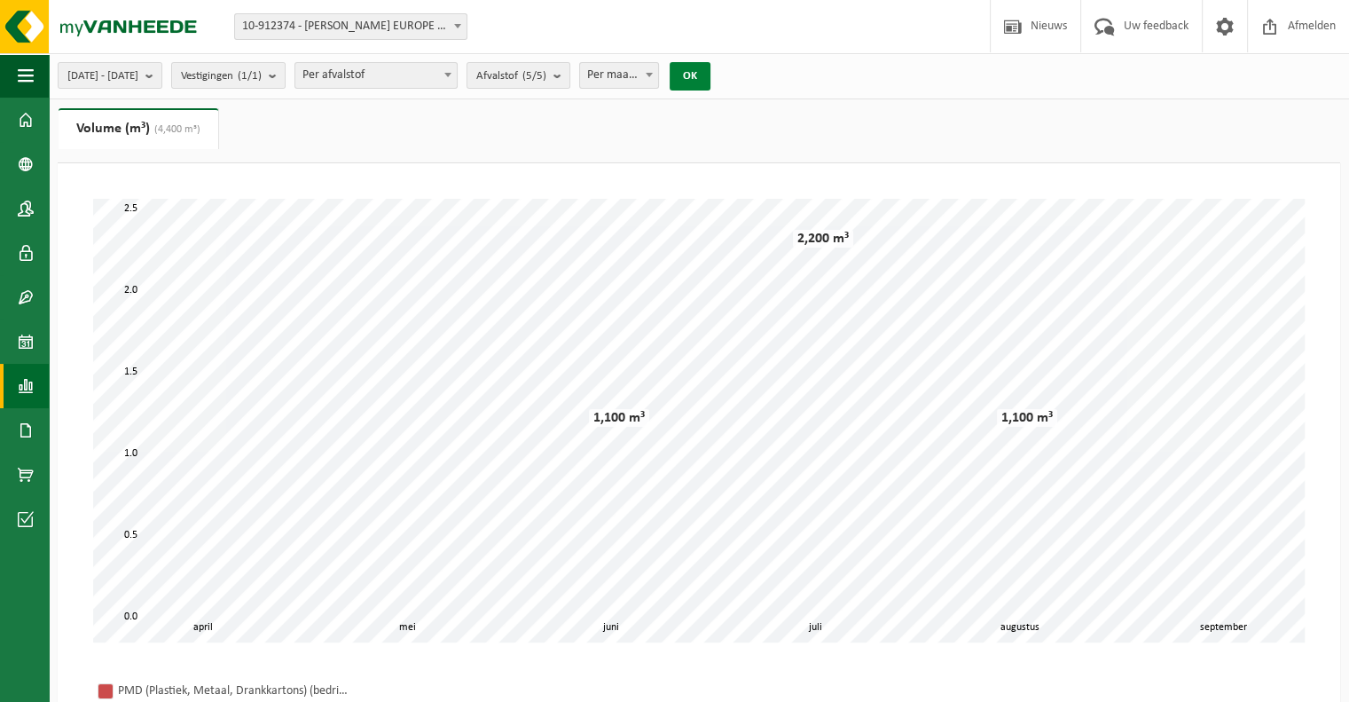
click at [710, 77] on button "OK" at bounding box center [690, 76] width 41 height 28
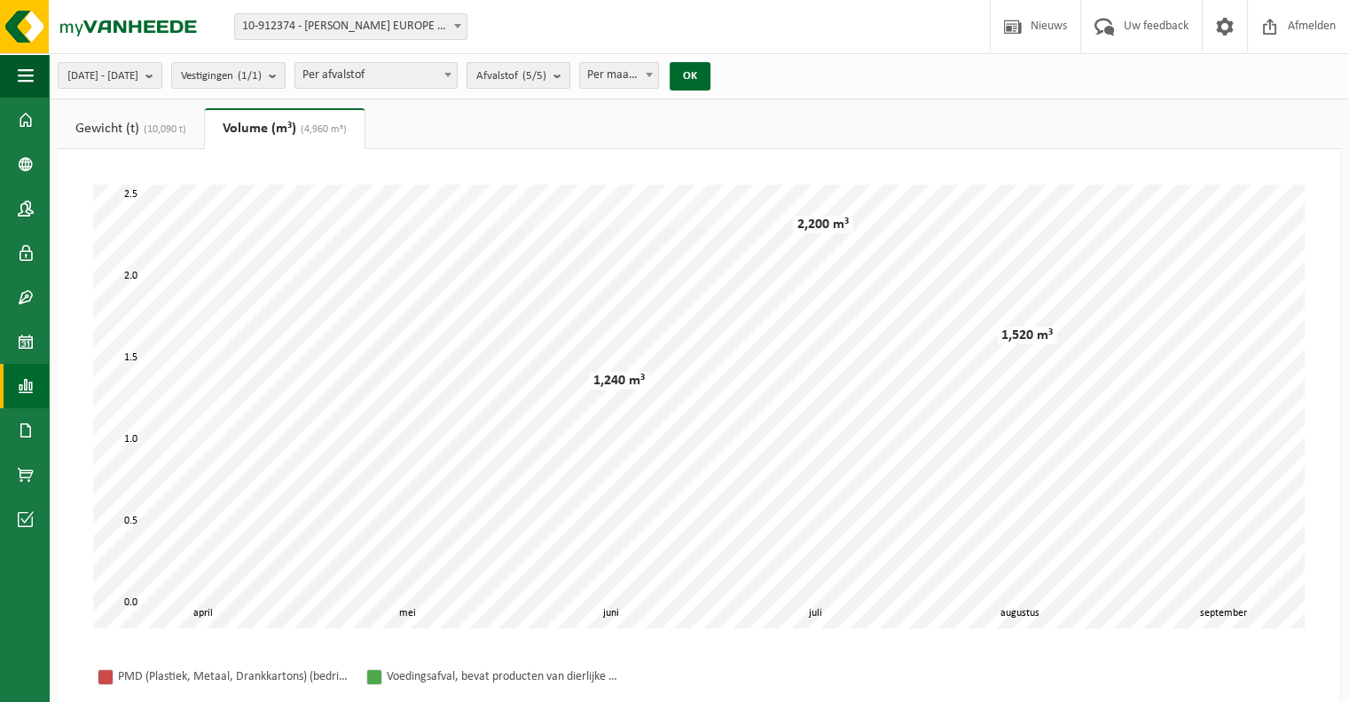
click at [546, 70] on count "(5/5)" at bounding box center [534, 76] width 24 height 12
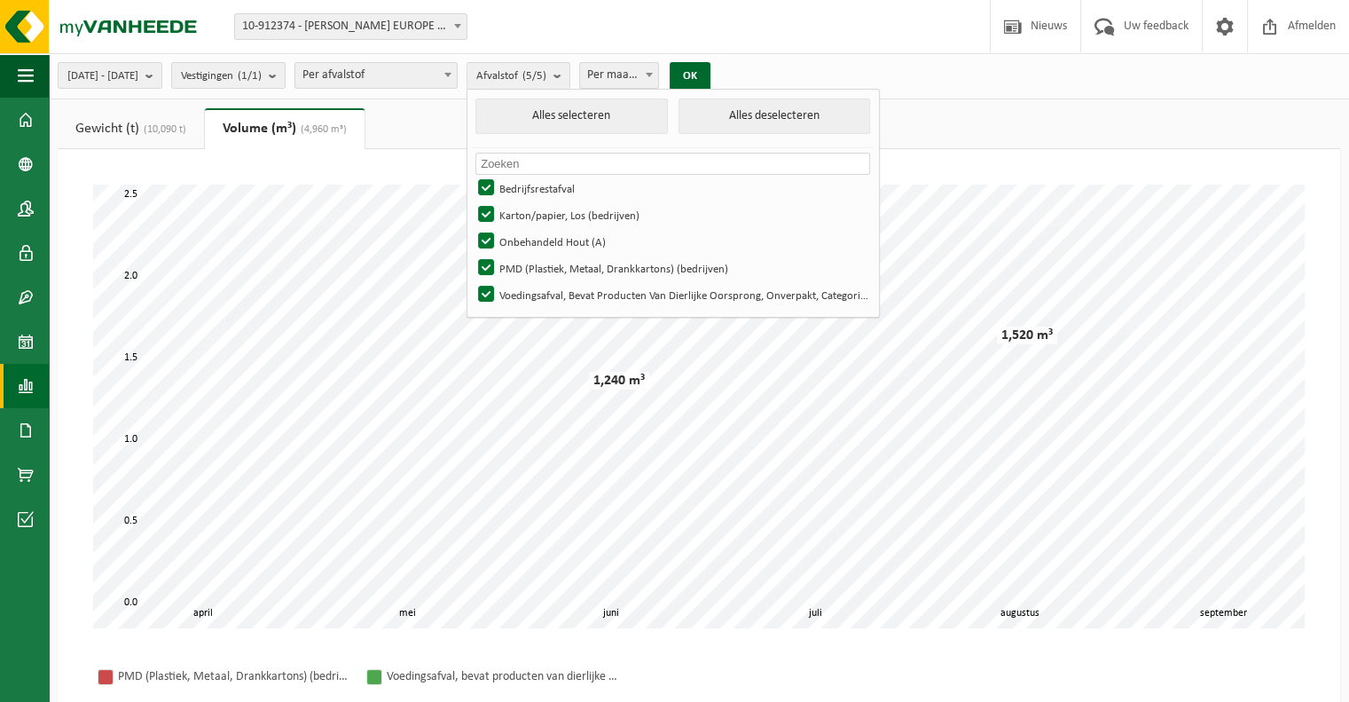
click at [433, 129] on ul "Gewicht (t) (10,090 t) Volume (m³) (4,960 m³)" at bounding box center [699, 128] width 1283 height 41
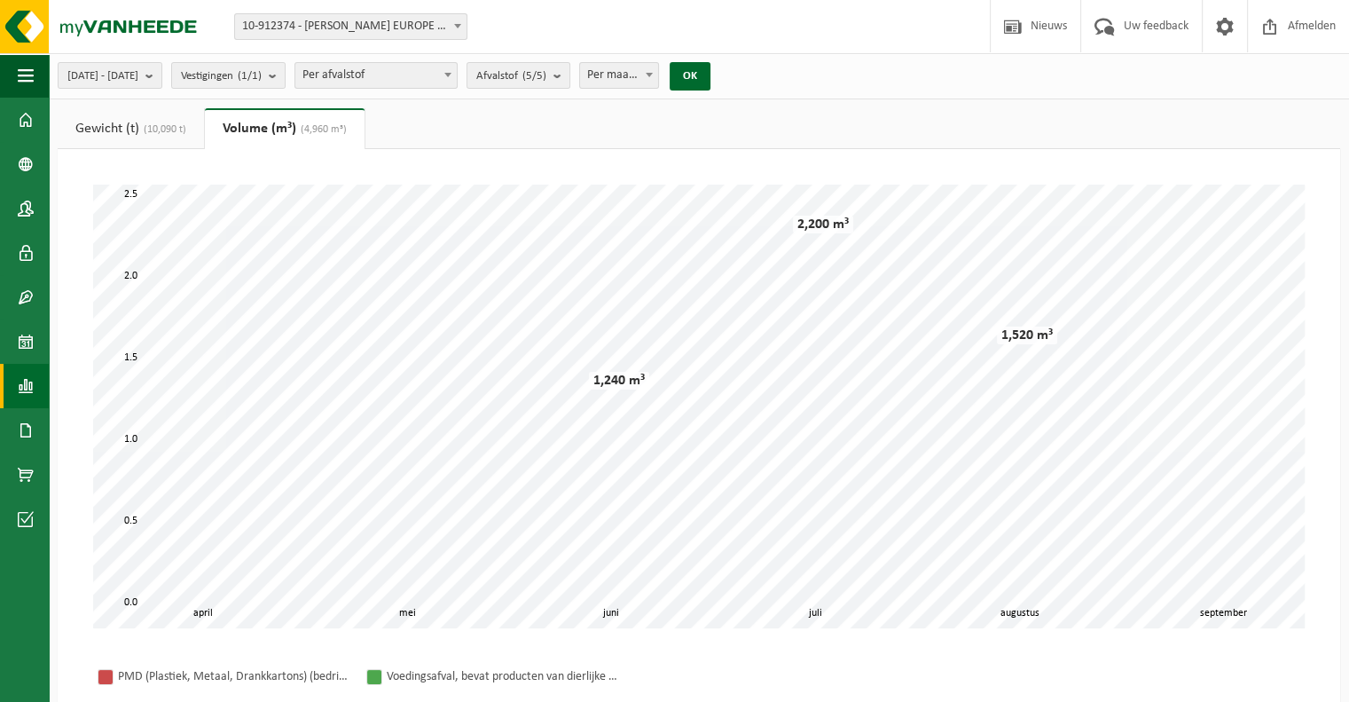
click at [132, 130] on link "Gewicht (t) (10,090 t)" at bounding box center [131, 128] width 146 height 41
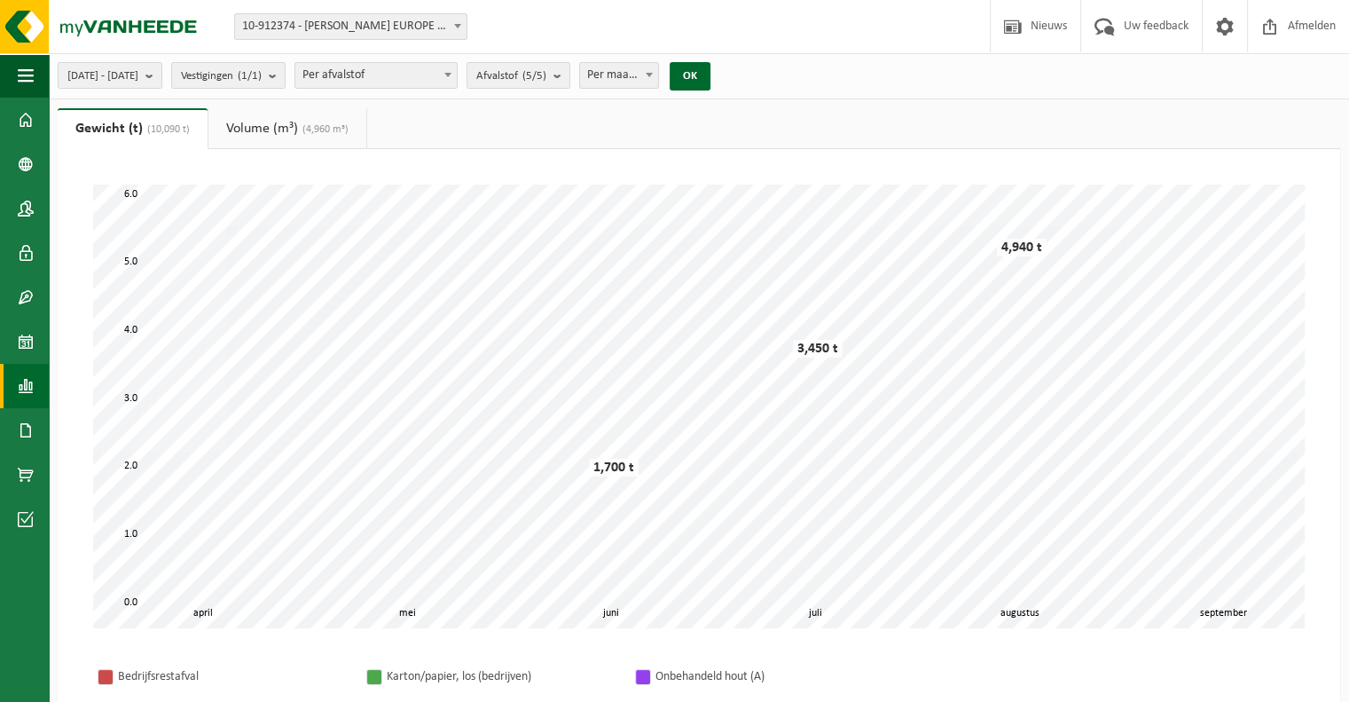
click at [298, 120] on link "Volume (m³) (4,960 m³)" at bounding box center [287, 128] width 158 height 41
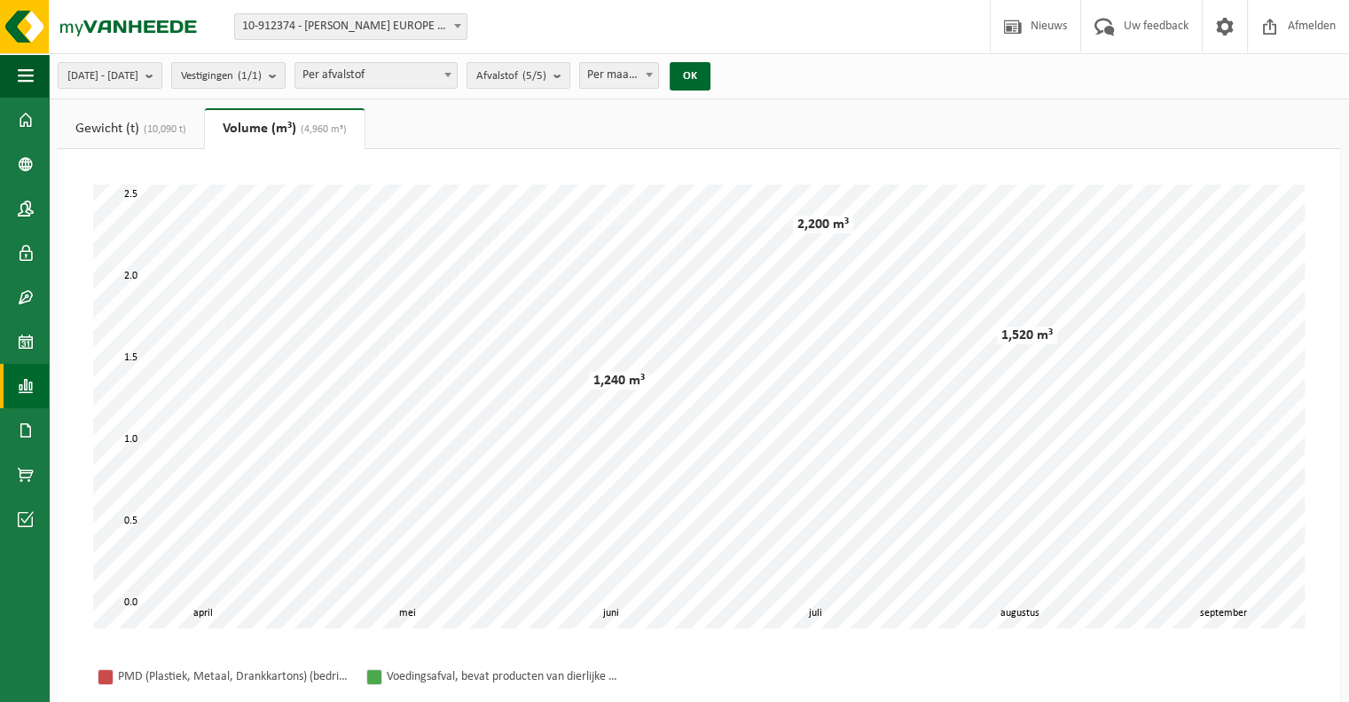
click at [1102, 123] on ul "Gewicht (t) (10,090 t) Volume (m³) (4,960 m³)" at bounding box center [699, 128] width 1283 height 41
click at [32, 114] on span at bounding box center [26, 120] width 16 height 44
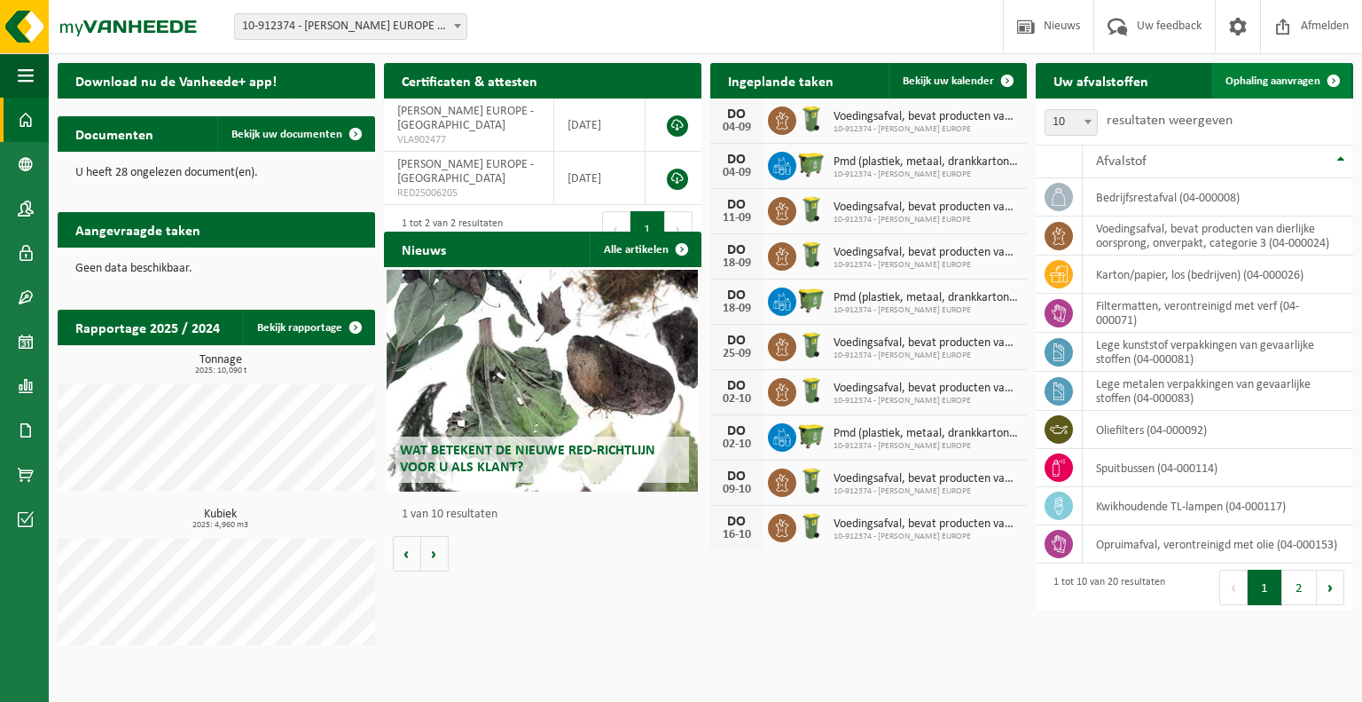
click at [1307, 80] on span "Ophaling aanvragen" at bounding box center [1273, 81] width 95 height 12
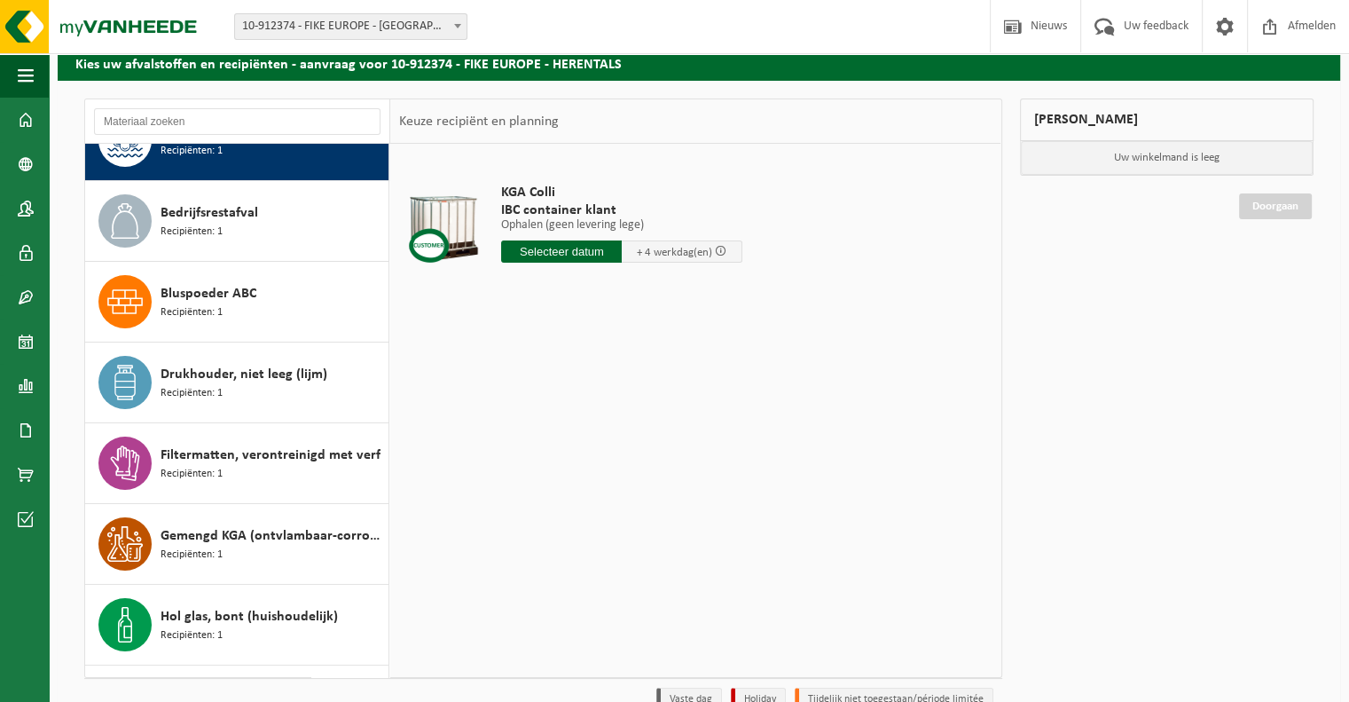
scroll to position [46, 0]
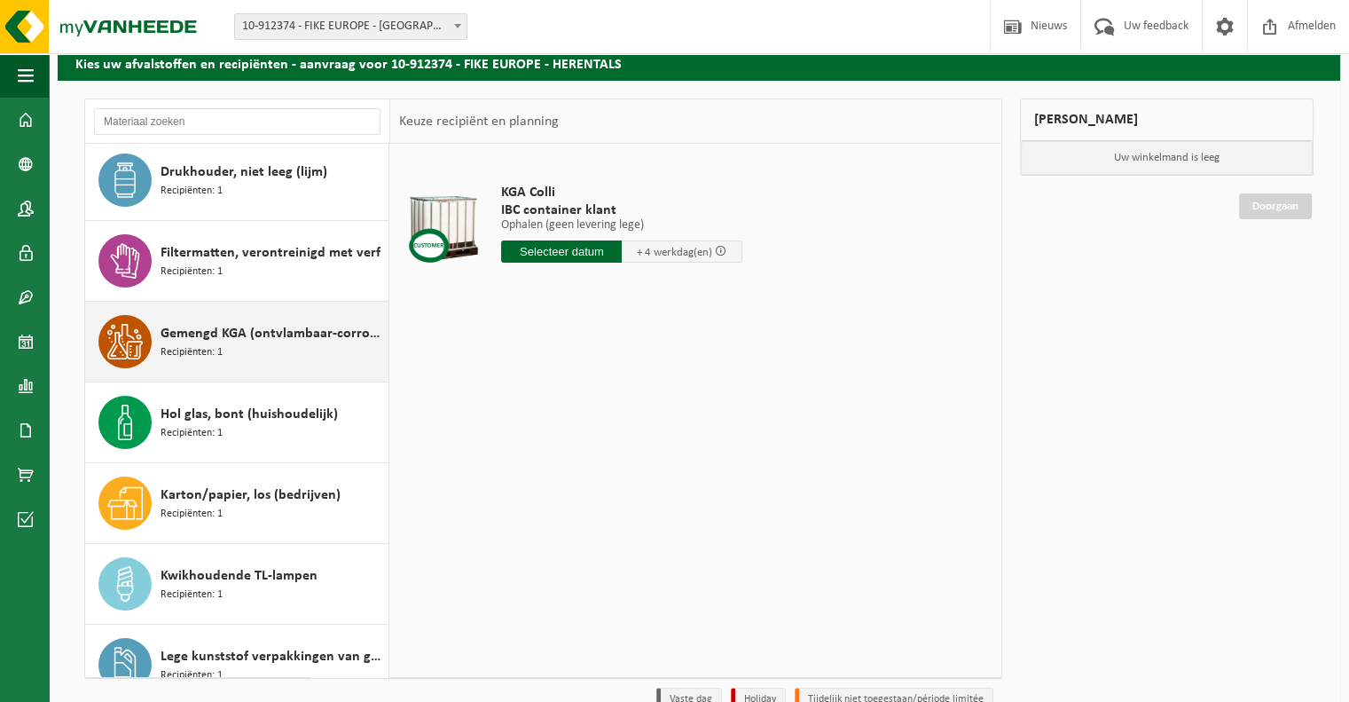
click at [243, 345] on div "Gemengd KGA (ontvlambaar-corrosief) Recipiënten: 1" at bounding box center [273, 341] width 224 height 53
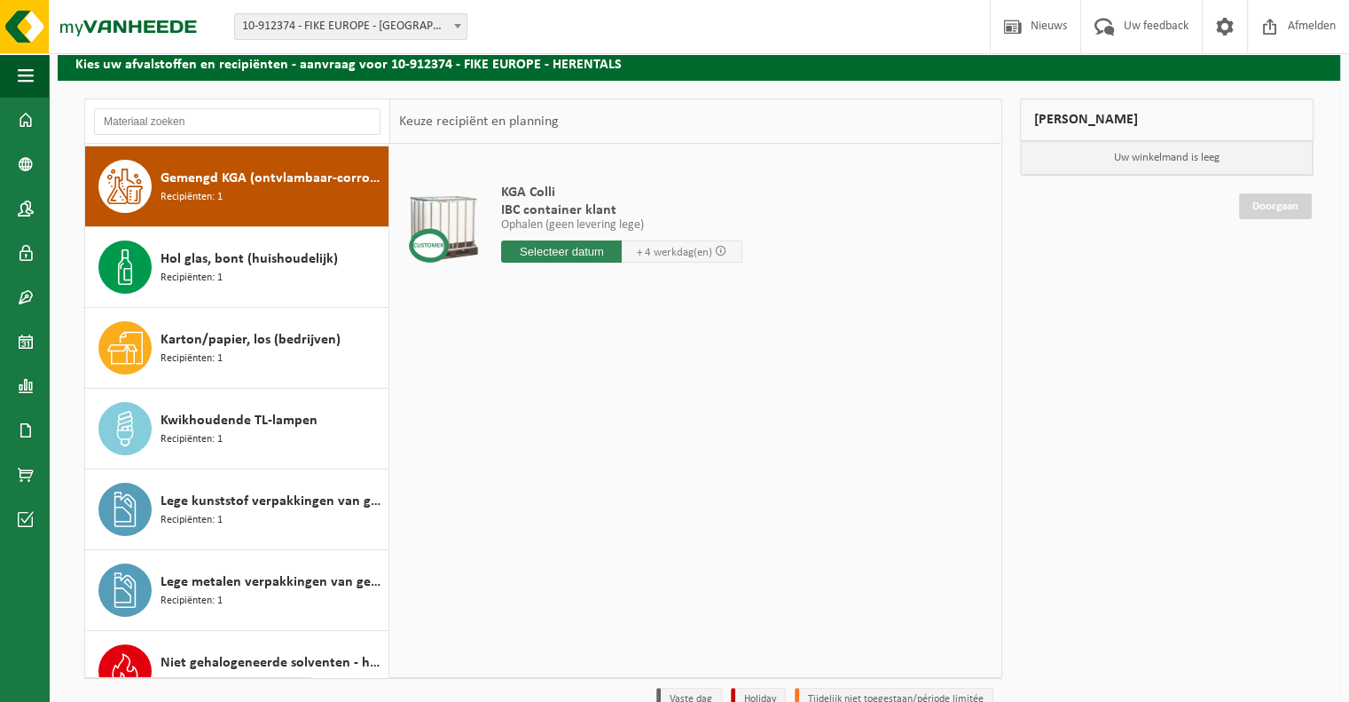
scroll to position [403, 0]
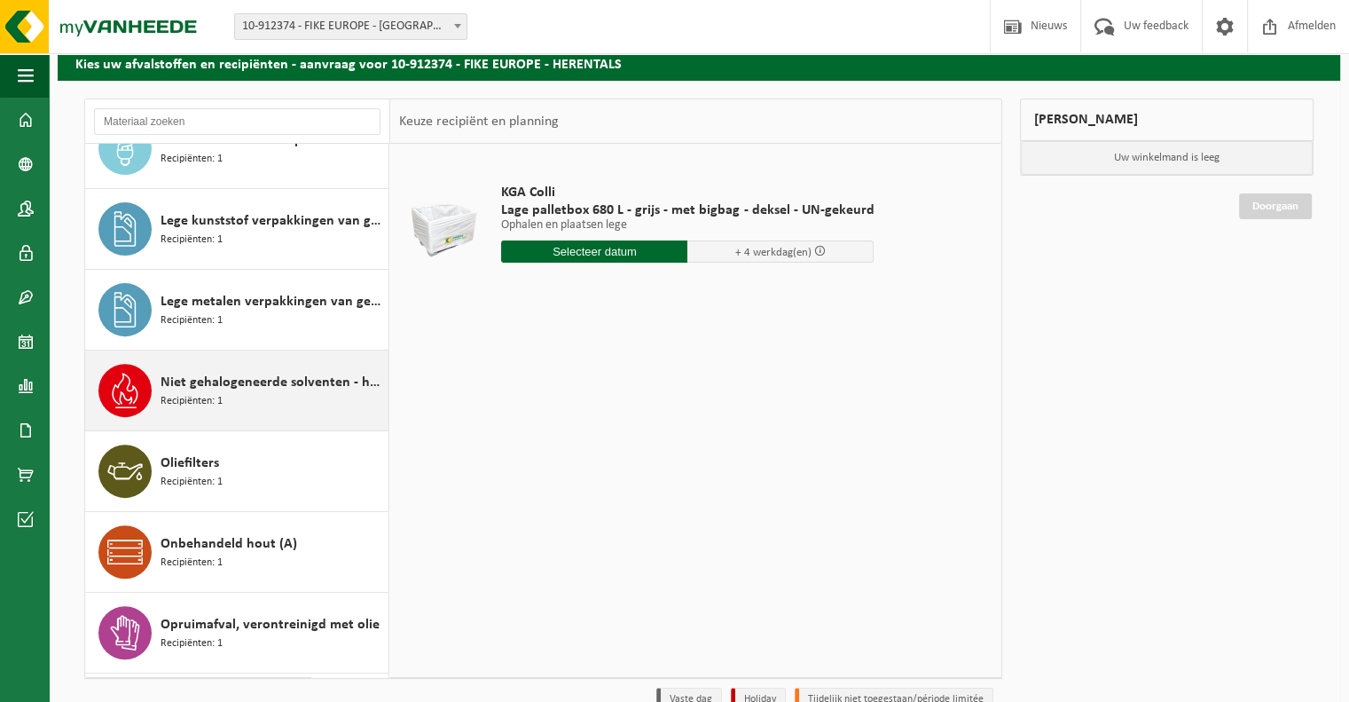
click at [215, 379] on span "Niet gehalogeneerde solventen - hoogcalorisch in kleinverpakking" at bounding box center [273, 382] width 224 height 21
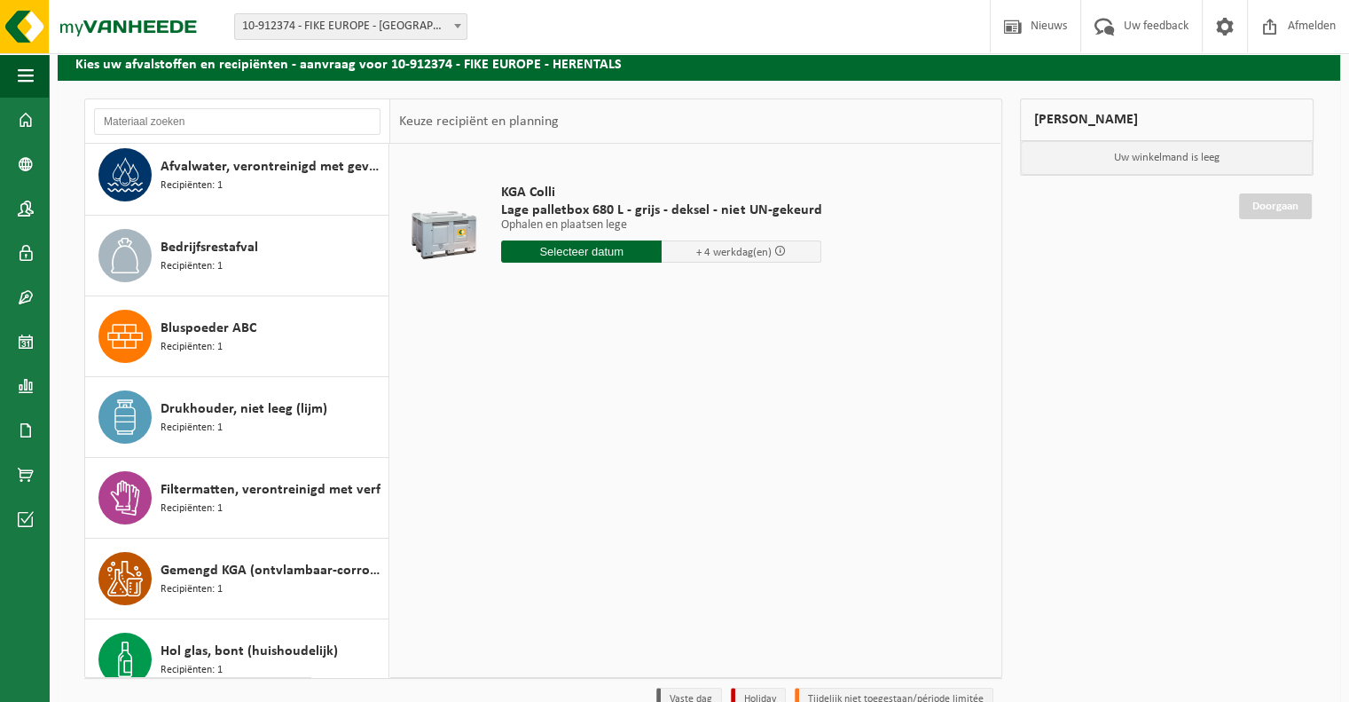
scroll to position [0, 0]
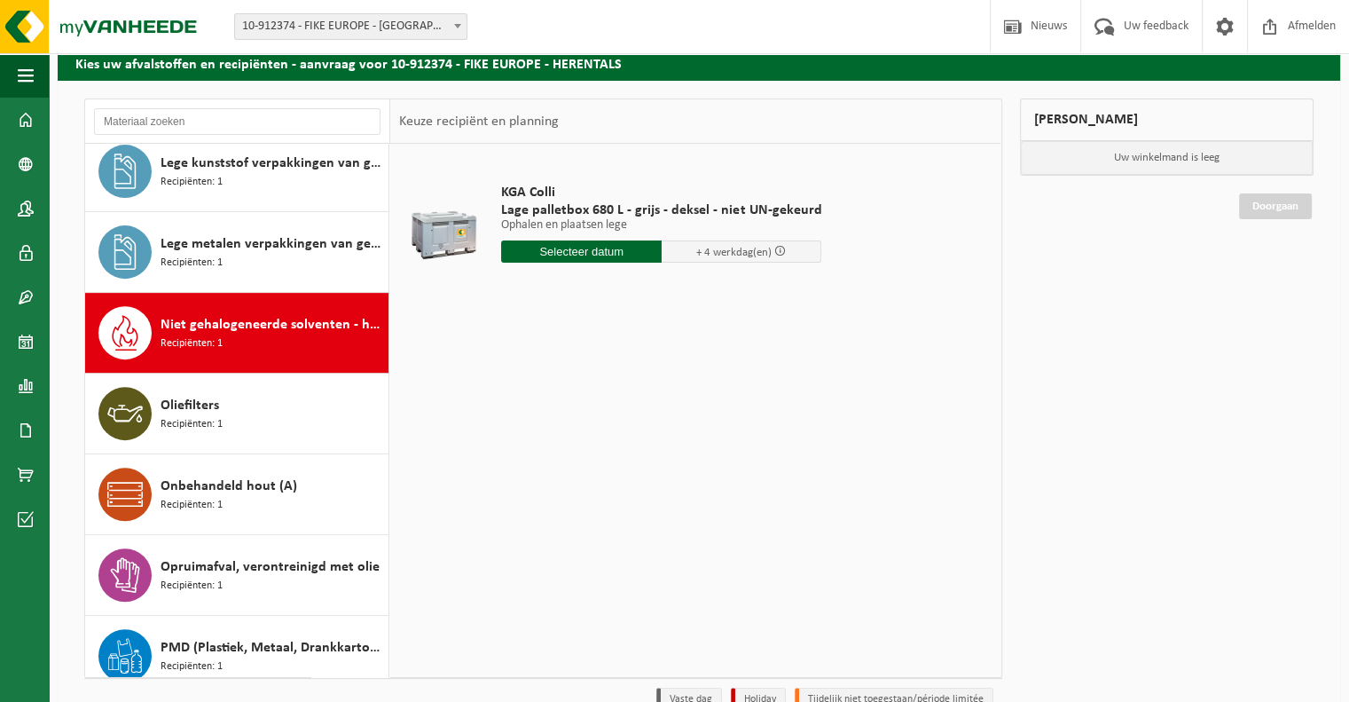
scroll to position [886, 0]
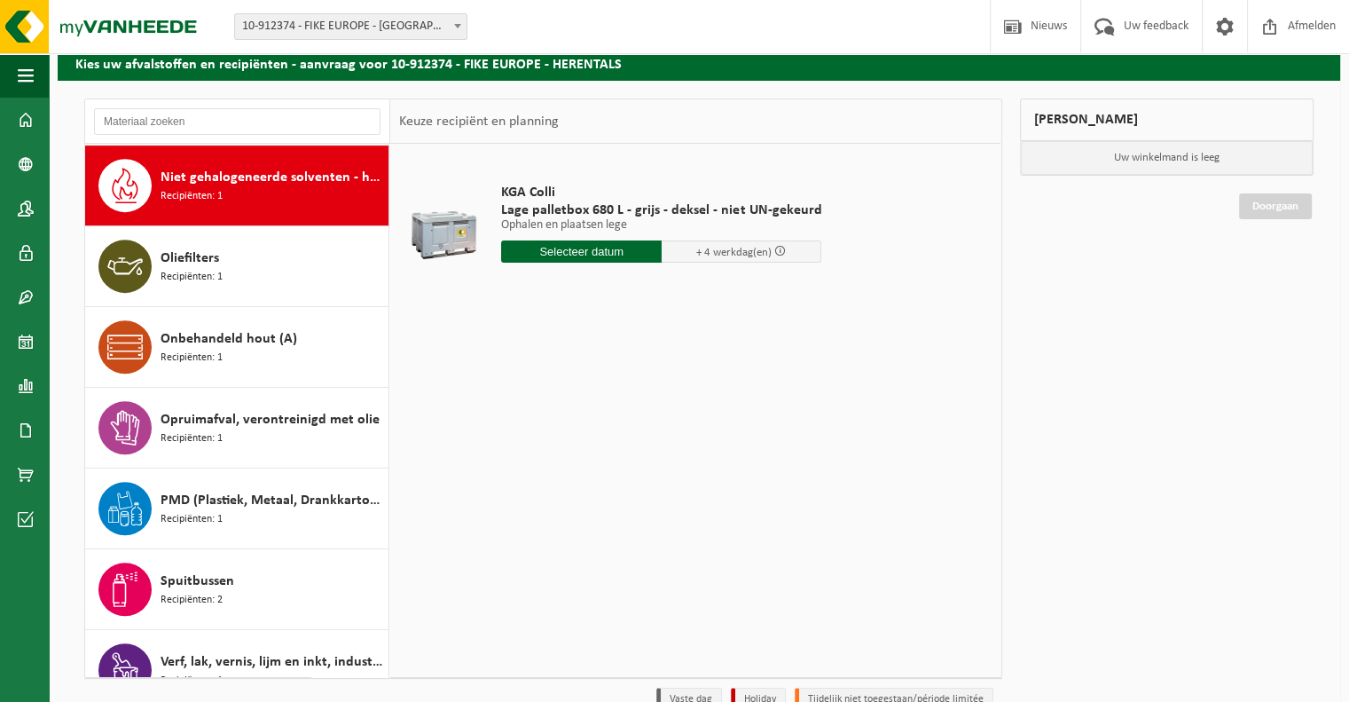
click at [795, 460] on div "KGA Colli Lage palletbox 680 L - grijs - deksel - niet UN-gekeurd Ophalen en pl…" at bounding box center [695, 410] width 610 height 532
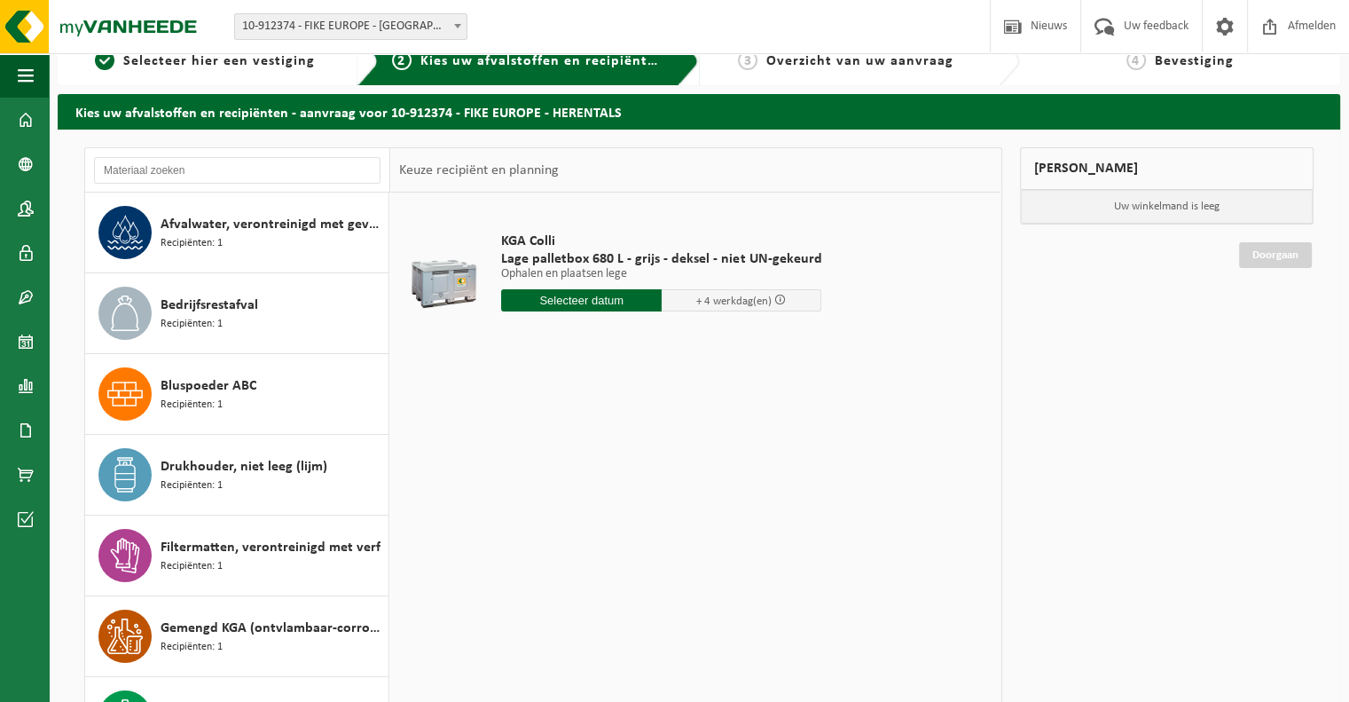
scroll to position [0, 0]
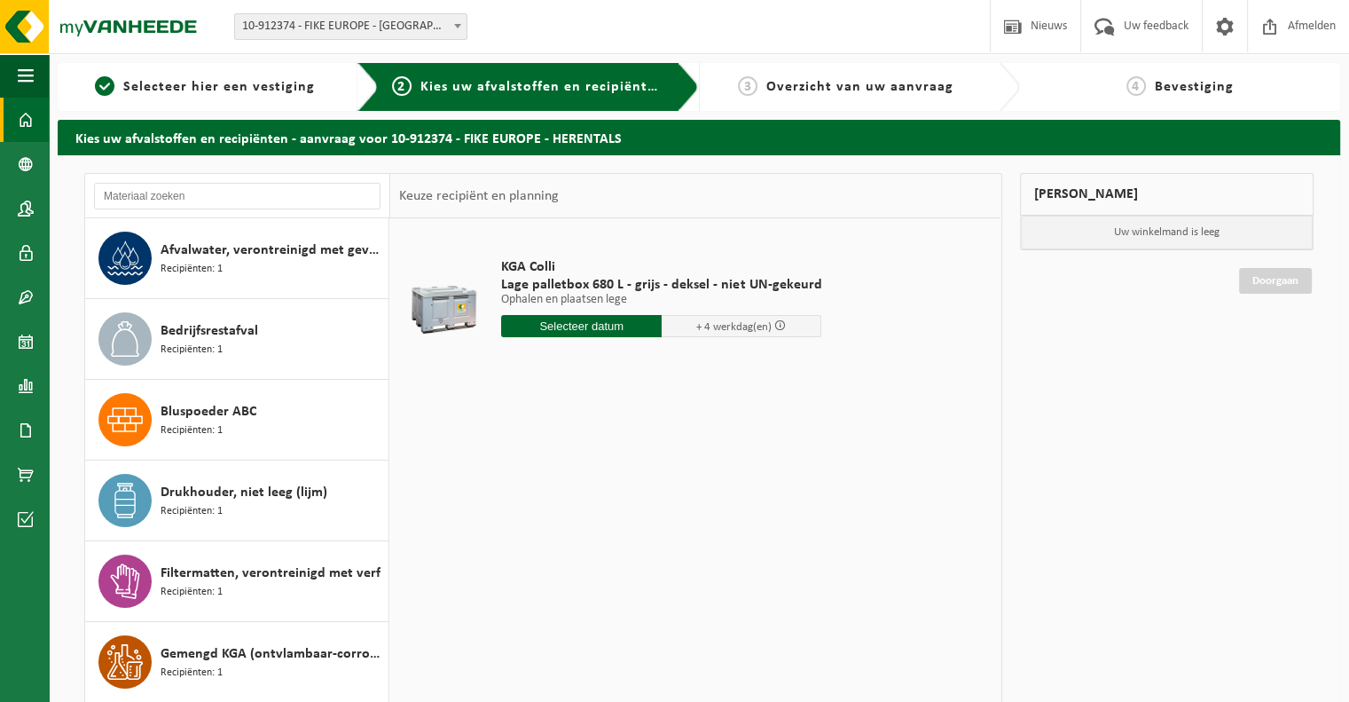
click at [30, 120] on span at bounding box center [26, 120] width 16 height 44
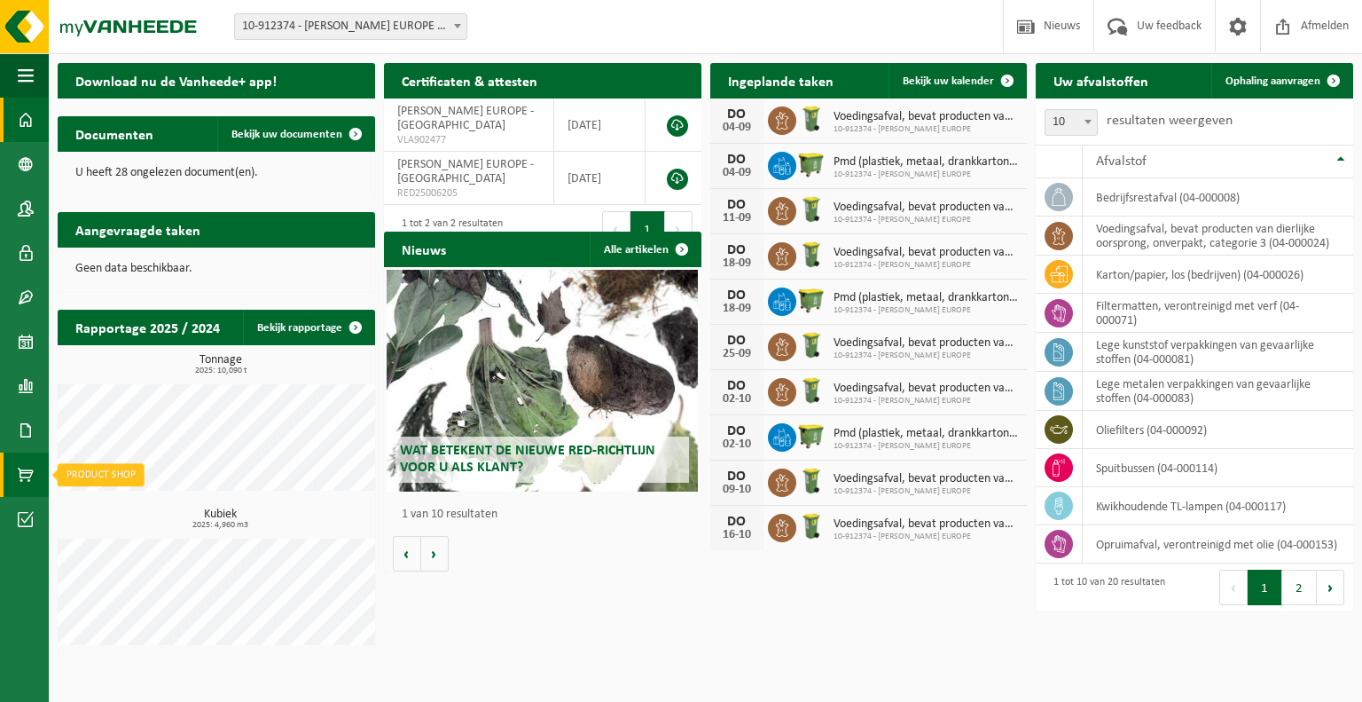
click at [28, 485] on span at bounding box center [26, 474] width 16 height 44
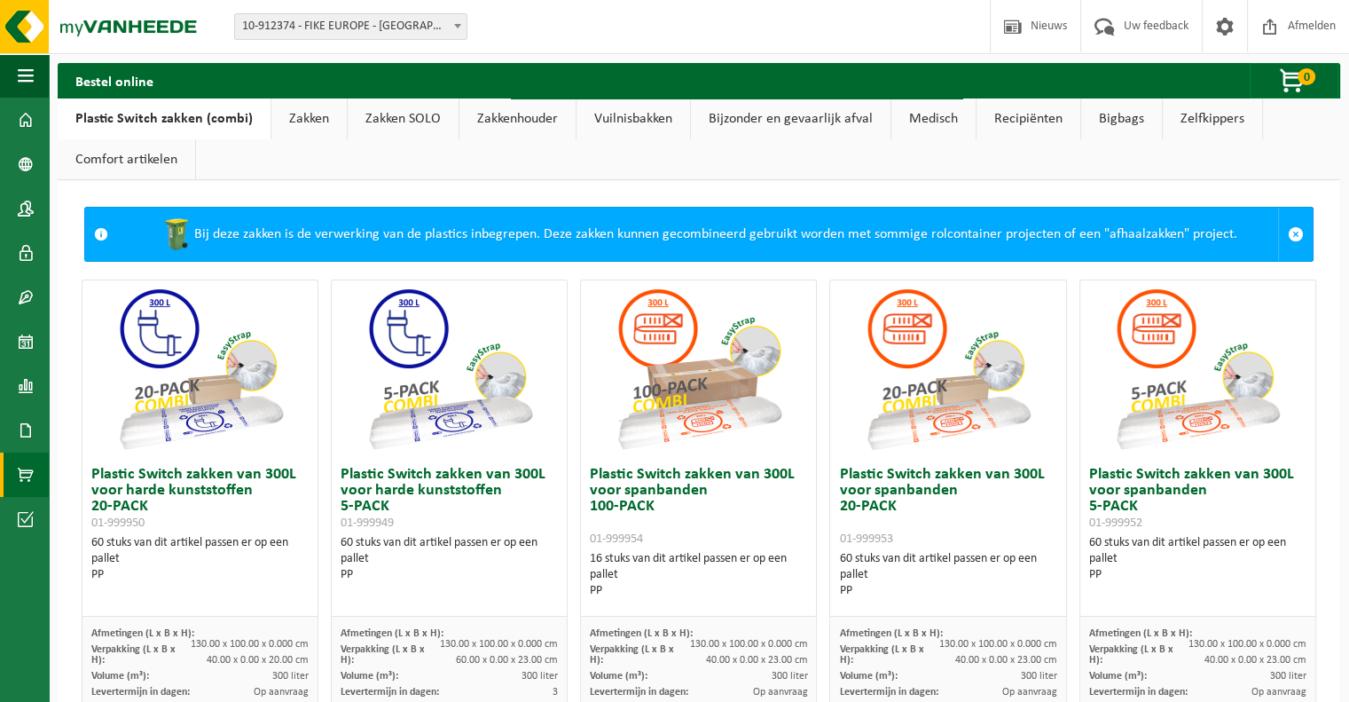
click at [922, 122] on link "Medisch" at bounding box center [933, 118] width 84 height 41
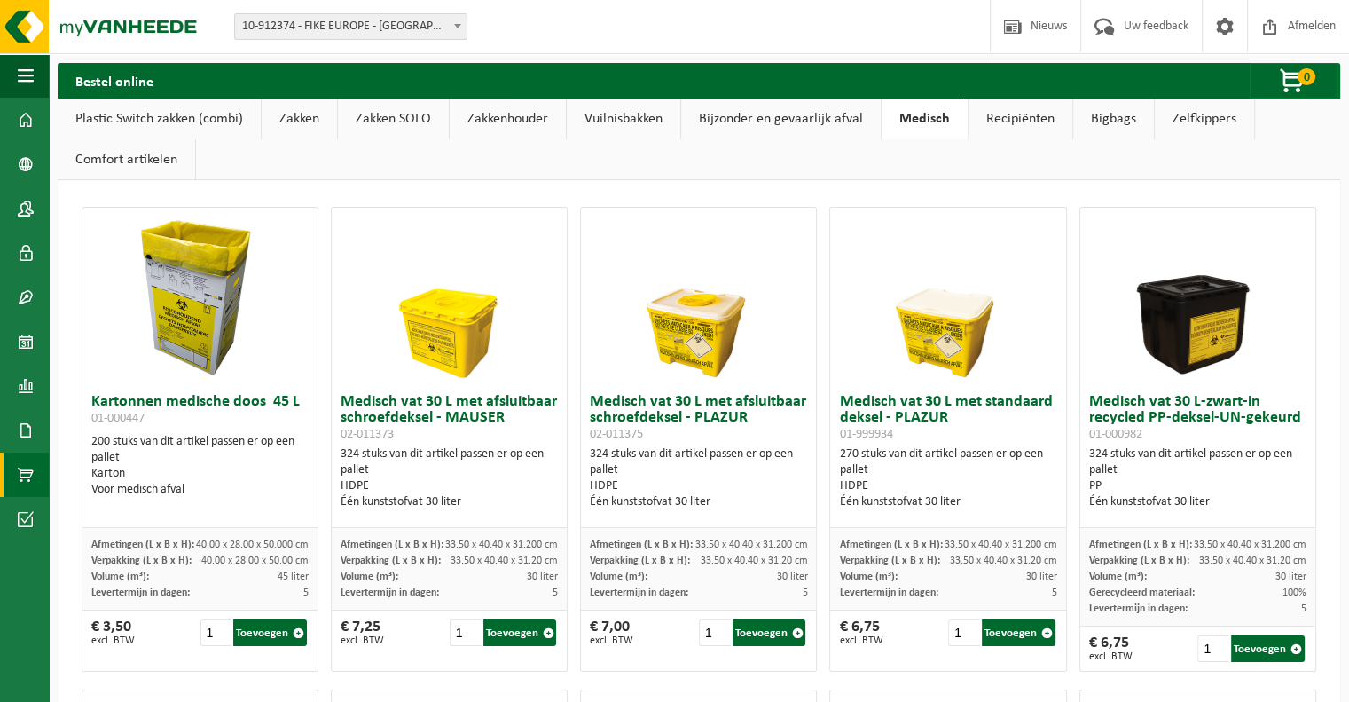
click at [1040, 121] on link "Recipiënten" at bounding box center [1021, 118] width 104 height 41
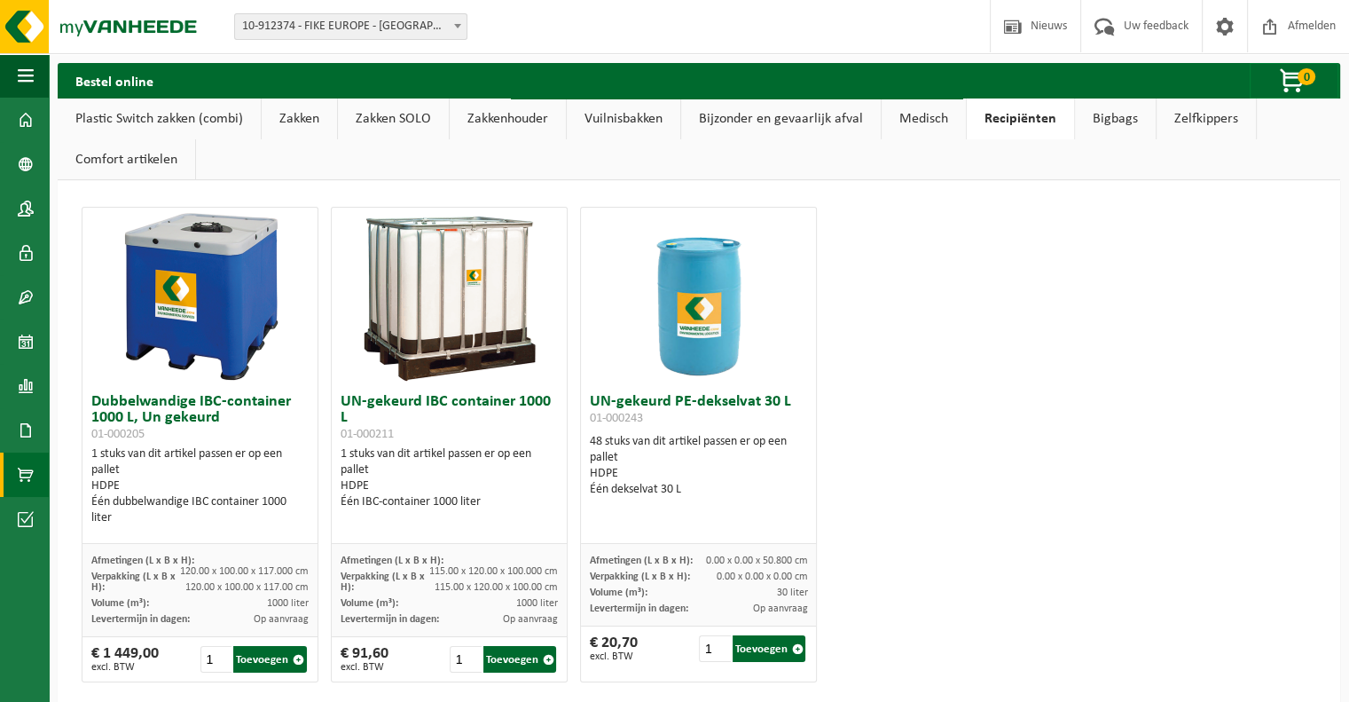
click at [921, 117] on link "Medisch" at bounding box center [924, 118] width 84 height 41
